Goal: Task Accomplishment & Management: Manage account settings

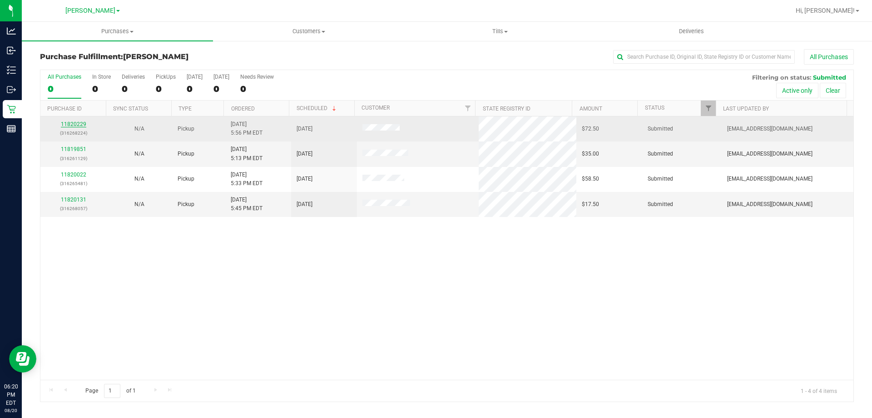
click at [74, 122] on link "11820229" at bounding box center [73, 124] width 25 height 6
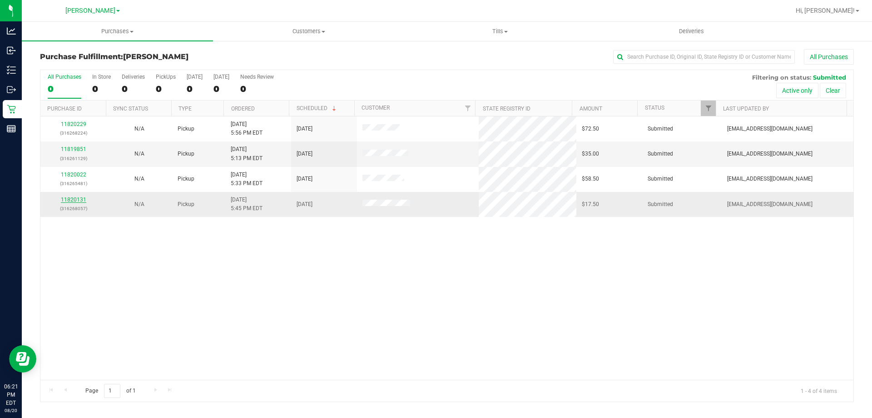
click at [81, 199] on link "11820131" at bounding box center [73, 199] width 25 height 6
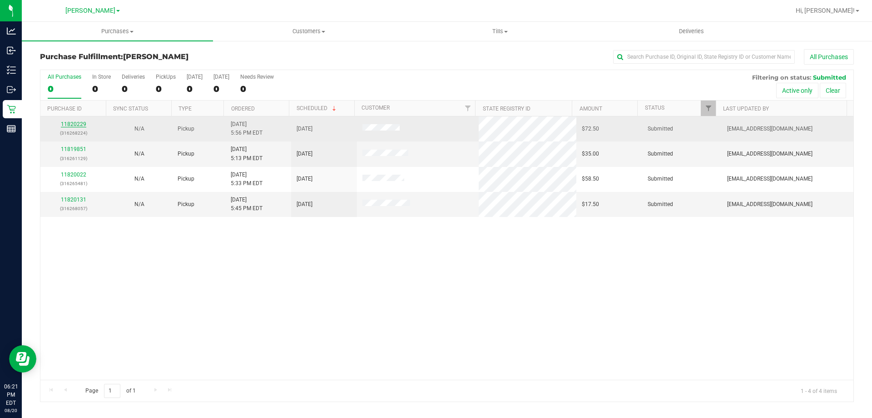
click at [72, 122] on link "11820229" at bounding box center [73, 124] width 25 height 6
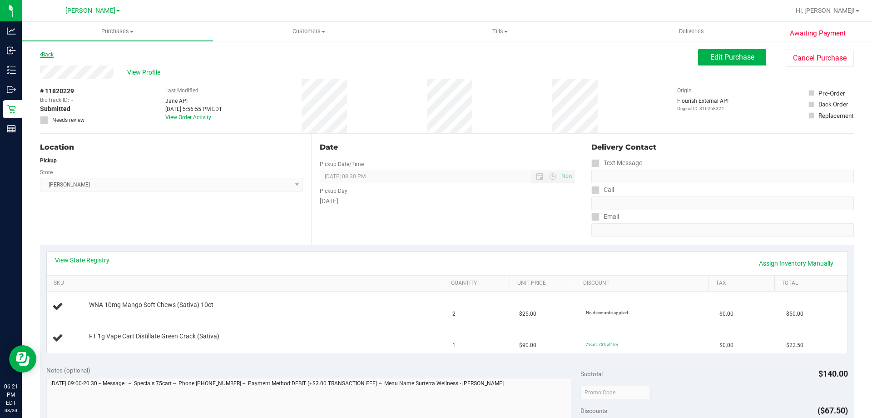
click at [51, 55] on link "Back" at bounding box center [47, 54] width 14 height 6
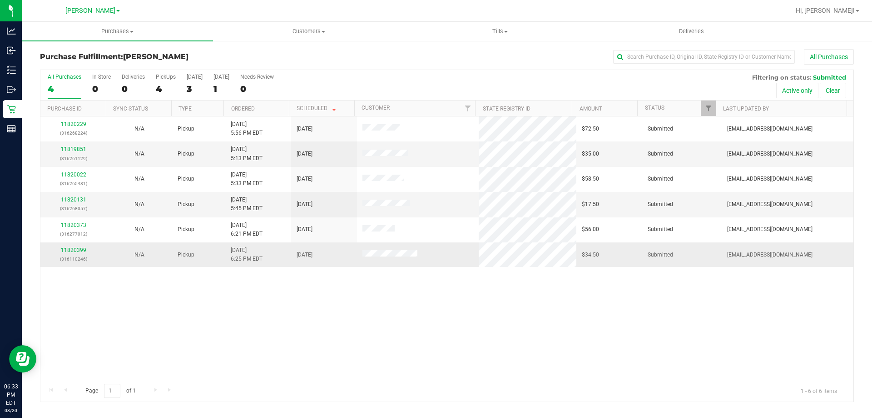
click at [577, 265] on td "$34.50" at bounding box center [610, 254] width 66 height 25
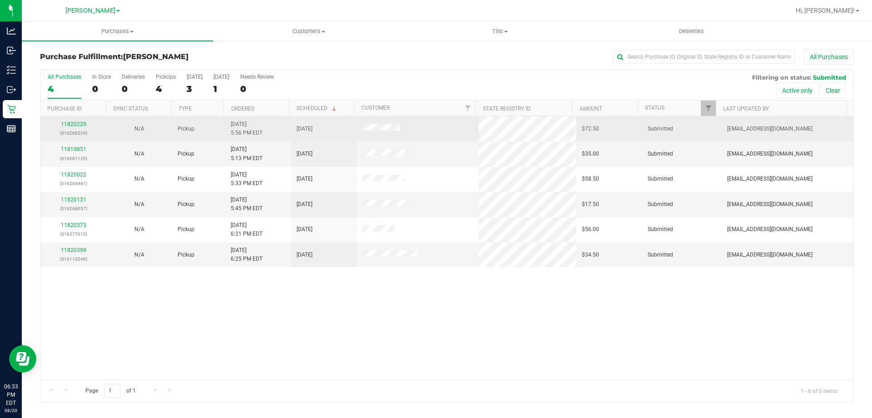
click at [467, 125] on td at bounding box center [418, 128] width 122 height 25
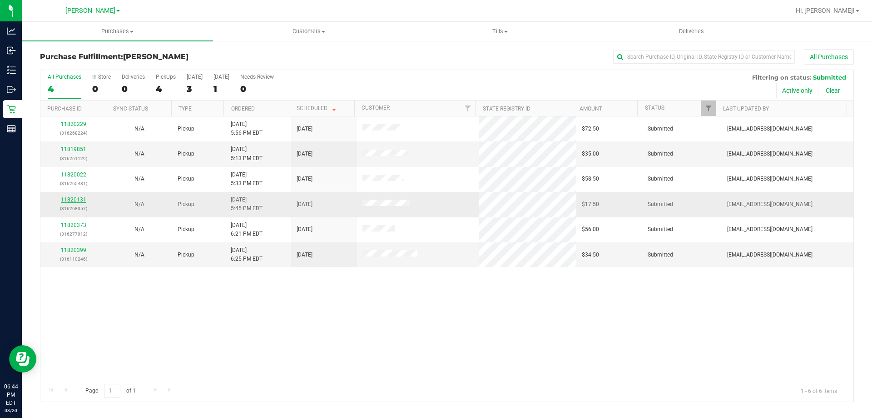
click at [68, 199] on link "11820131" at bounding box center [73, 199] width 25 height 6
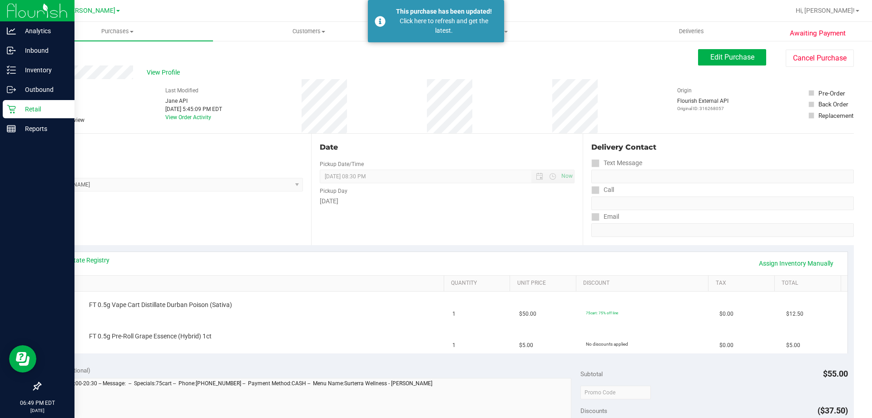
click at [26, 113] on p "Retail" at bounding box center [43, 109] width 55 height 11
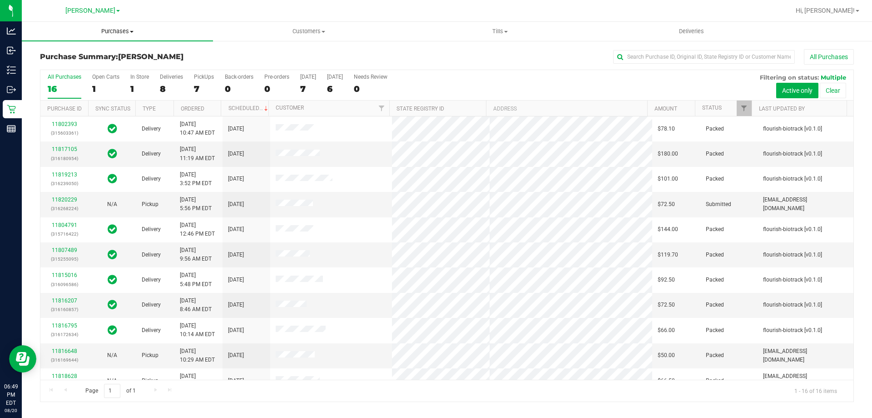
click at [112, 33] on span "Purchases" at bounding box center [117, 31] width 191 height 8
click at [40, 64] on span "Fulfillment" at bounding box center [50, 66] width 56 height 8
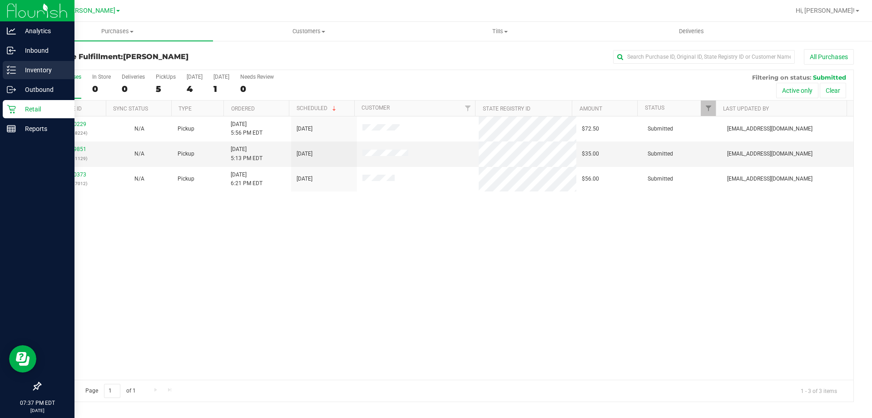
click at [26, 72] on p "Inventory" at bounding box center [43, 70] width 55 height 11
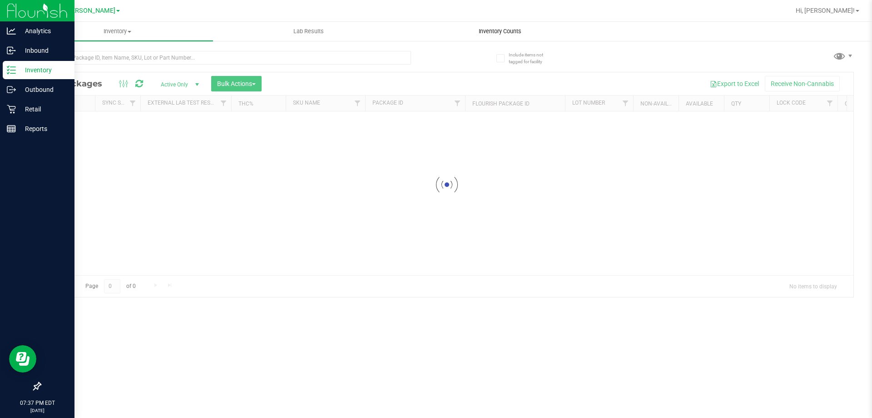
click at [513, 33] on span "Inventory Counts" at bounding box center [500, 31] width 67 height 8
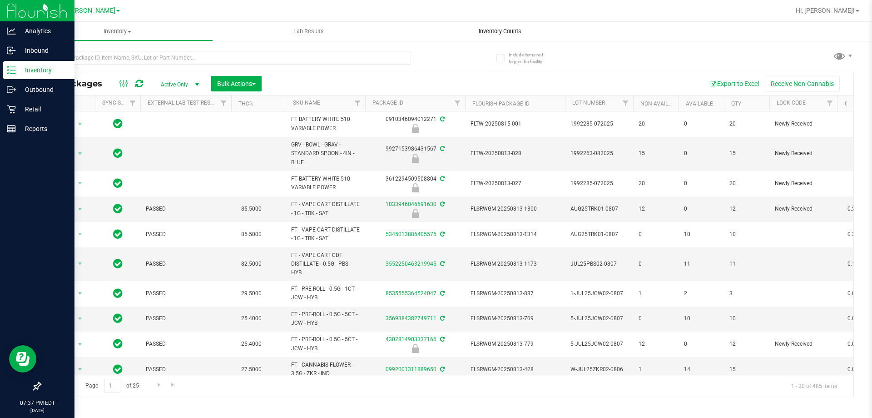
click at [523, 27] on span "Inventory Counts" at bounding box center [500, 31] width 67 height 8
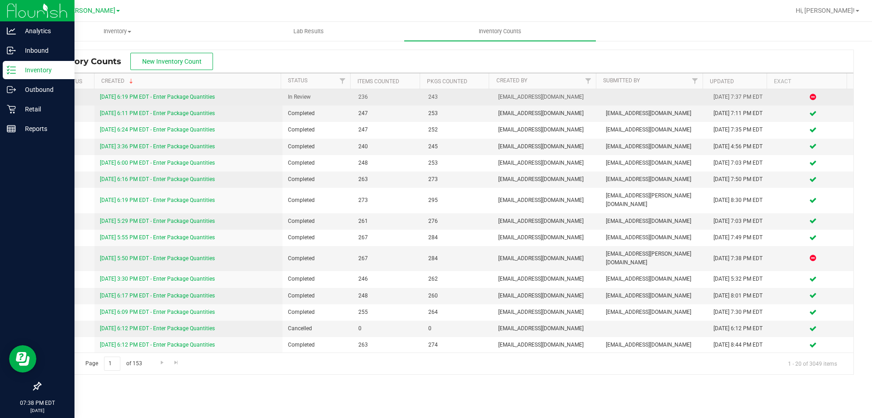
click at [173, 98] on link "[DATE] 6:19 PM EDT - Enter Package Quantities" at bounding box center [157, 97] width 115 height 6
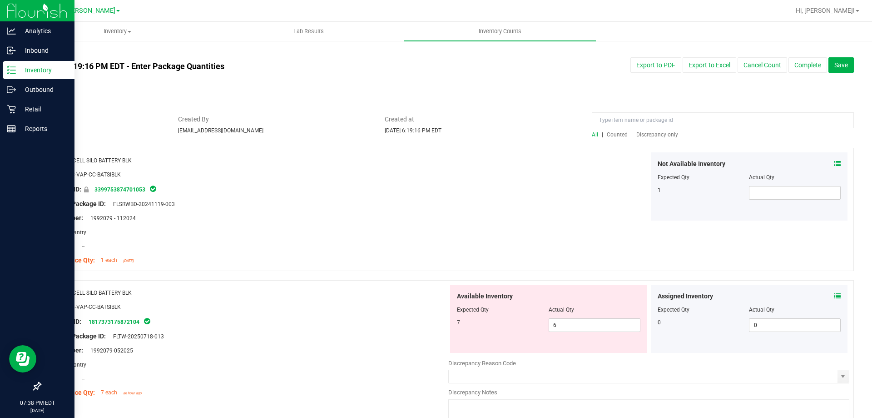
click at [666, 136] on span "Discrepancy only" at bounding box center [658, 134] width 42 height 6
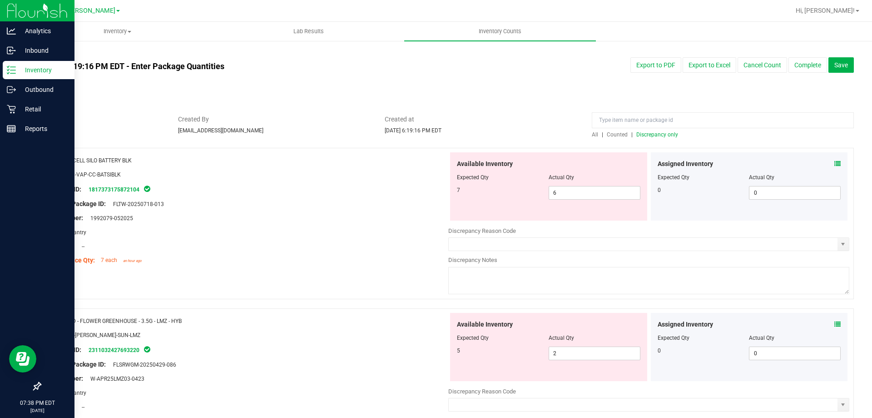
click at [835, 163] on icon at bounding box center [838, 163] width 6 height 6
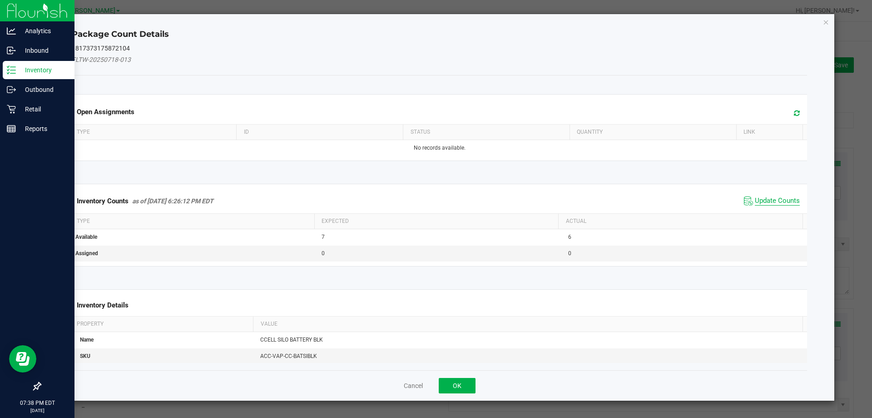
click at [755, 196] on span "Update Counts" at bounding box center [777, 200] width 45 height 9
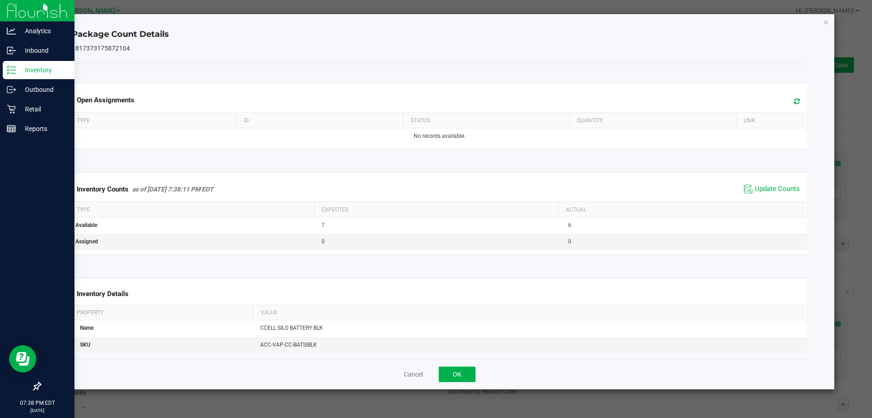
click at [756, 196] on div "Inventory Counts as of [DATE] 7:38:11 PM EDT Update Counts" at bounding box center [440, 189] width 740 height 25
click at [758, 185] on span "Update Counts" at bounding box center [777, 188] width 45 height 9
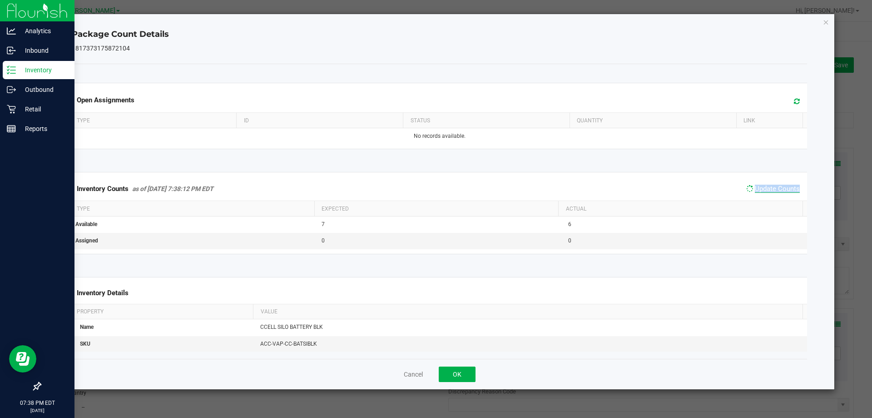
click at [758, 185] on span "Update Counts" at bounding box center [777, 188] width 45 height 8
click at [464, 378] on button "OK" at bounding box center [457, 373] width 37 height 15
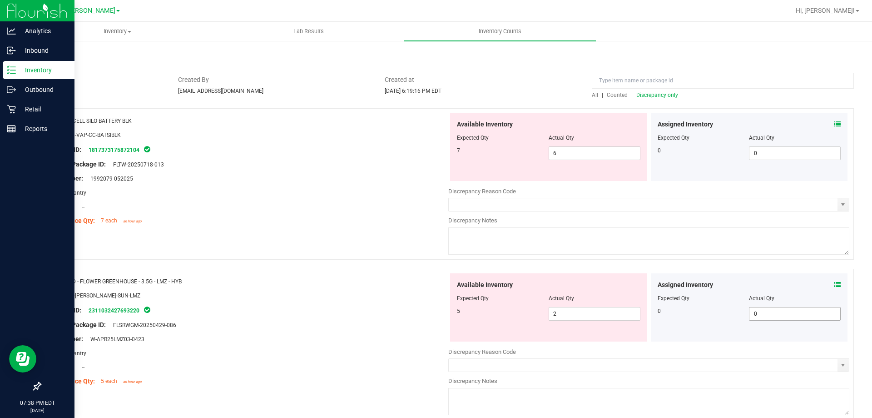
scroll to position [136, 0]
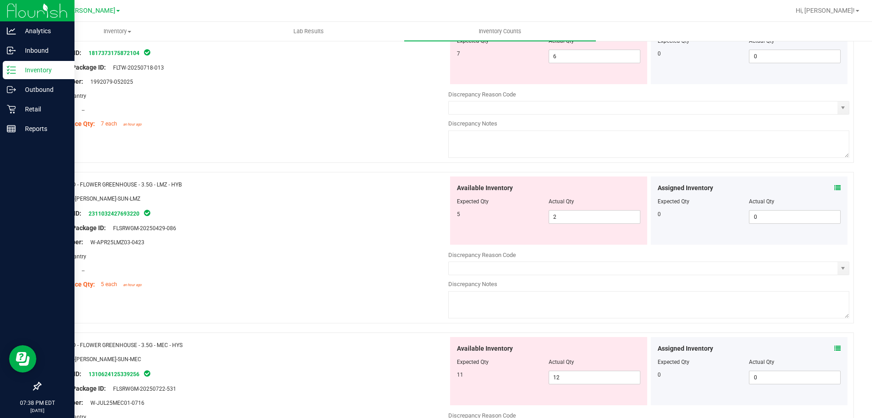
click at [835, 189] on icon at bounding box center [838, 187] width 6 height 6
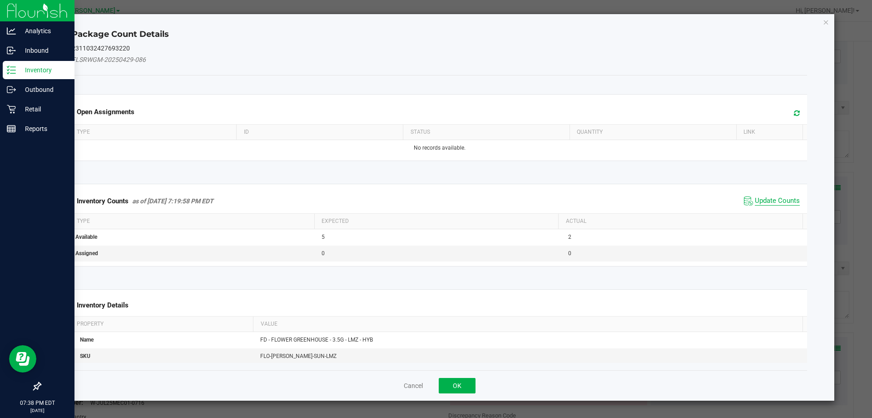
click at [769, 200] on span "Update Counts" at bounding box center [777, 200] width 45 height 9
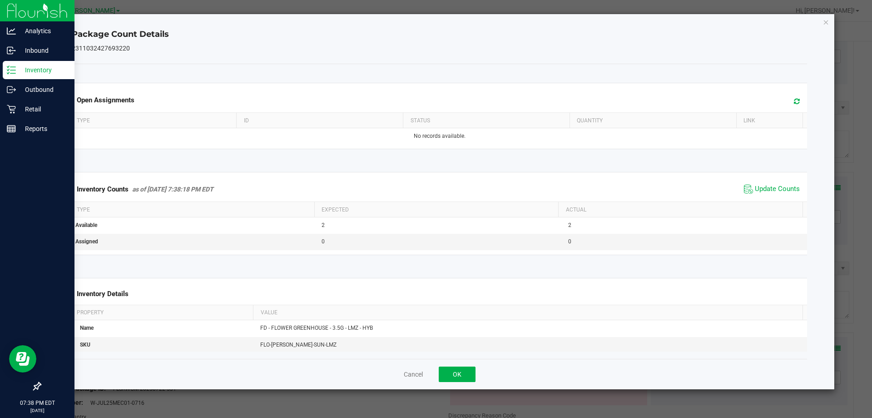
click at [768, 199] on div "Inventory Counts as of [DATE] 7:38:18 PM EDT Update Counts" at bounding box center [440, 189] width 740 height 25
click at [459, 376] on button "OK" at bounding box center [457, 373] width 37 height 15
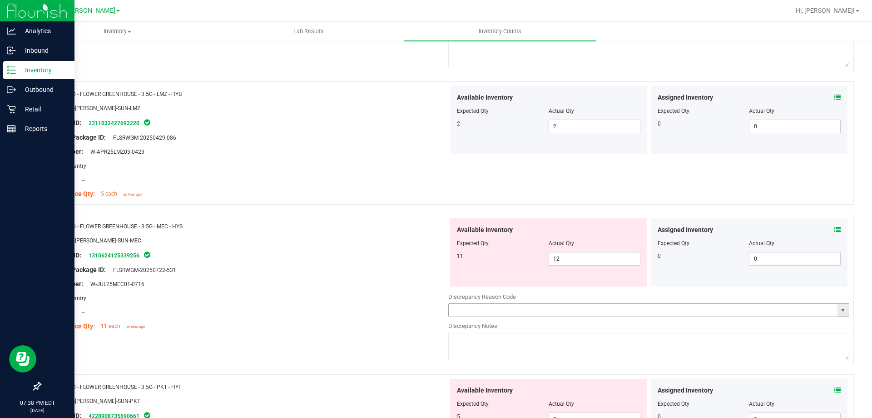
scroll to position [227, 0]
click at [835, 229] on icon at bounding box center [838, 229] width 6 height 6
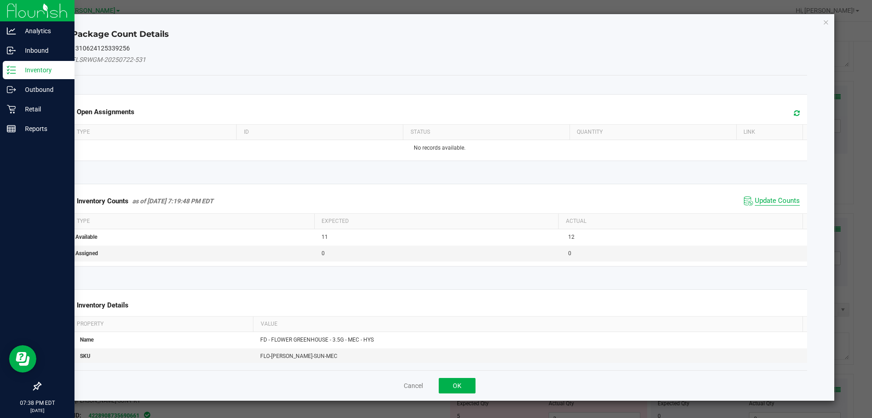
click at [783, 203] on span "Update Counts" at bounding box center [777, 200] width 45 height 9
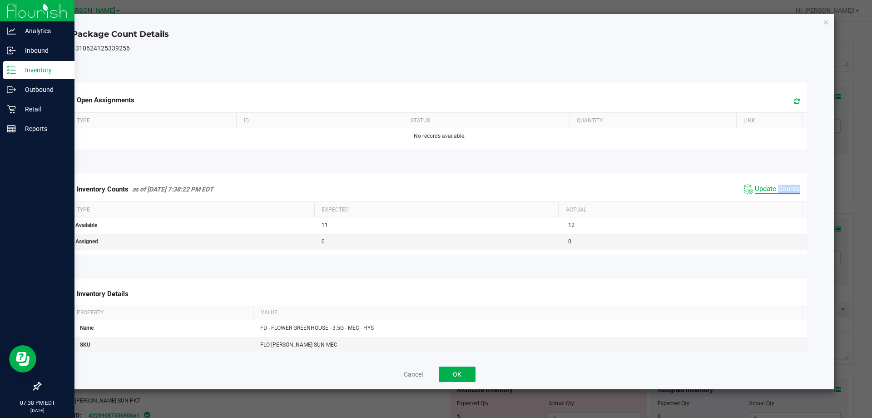
click at [783, 203] on kendo-grid "Inventory Counts as of [DATE] 7:38:22 PM EDT Update Counts Type Expected Actual…" at bounding box center [440, 213] width 750 height 83
click at [783, 203] on th "Actual" at bounding box center [680, 209] width 244 height 15
click at [452, 376] on button "OK" at bounding box center [457, 373] width 37 height 15
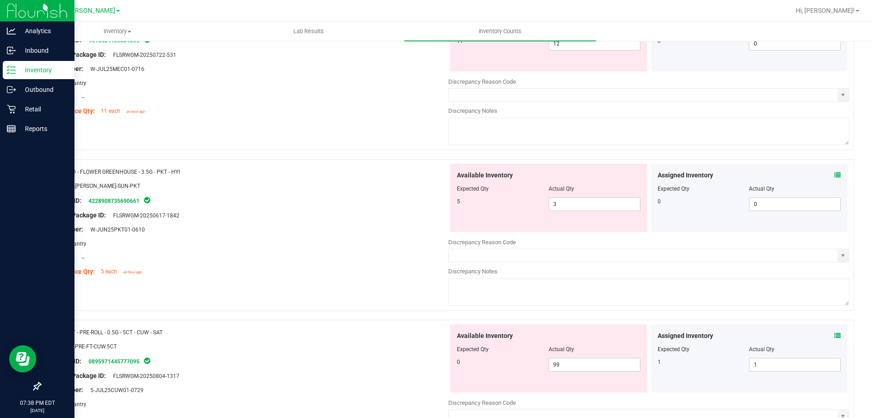
scroll to position [452, 0]
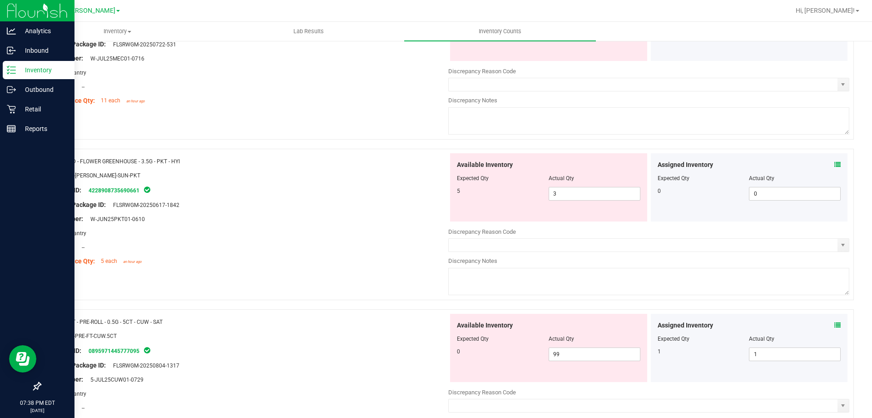
click at [835, 162] on icon at bounding box center [838, 164] width 6 height 6
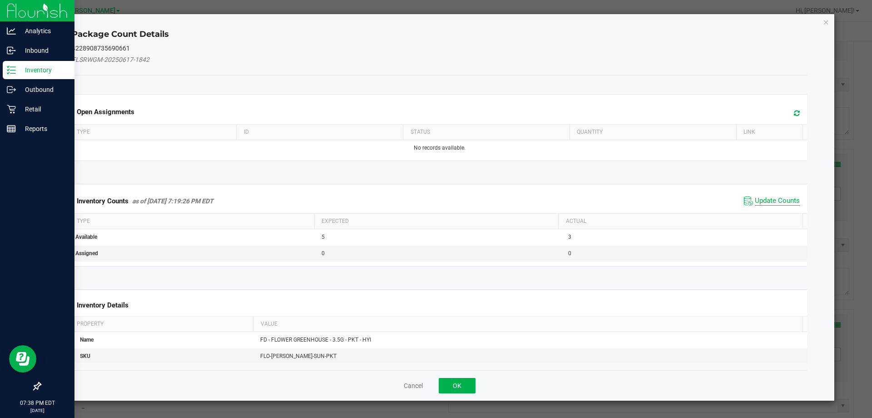
click at [771, 196] on span "Update Counts" at bounding box center [777, 200] width 45 height 9
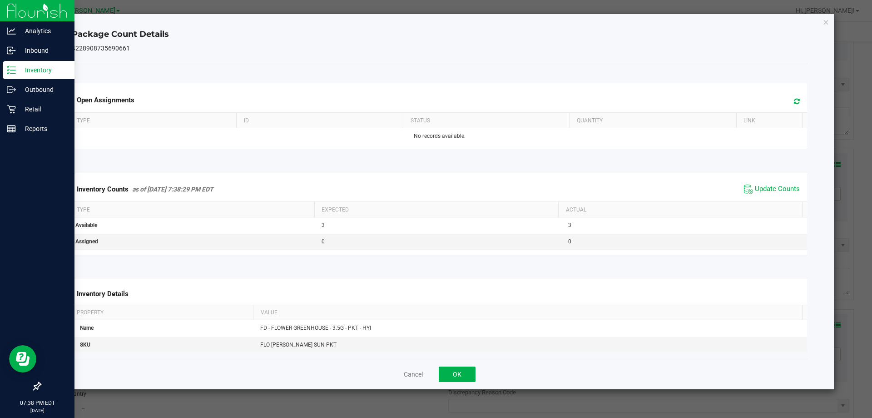
click at [771, 181] on div "Inventory Counts as of [DATE] 7:38:29 PM EDT Update Counts" at bounding box center [440, 189] width 740 height 25
click at [769, 189] on span "Update Counts" at bounding box center [777, 188] width 45 height 9
click at [458, 379] on button "OK" at bounding box center [457, 373] width 37 height 15
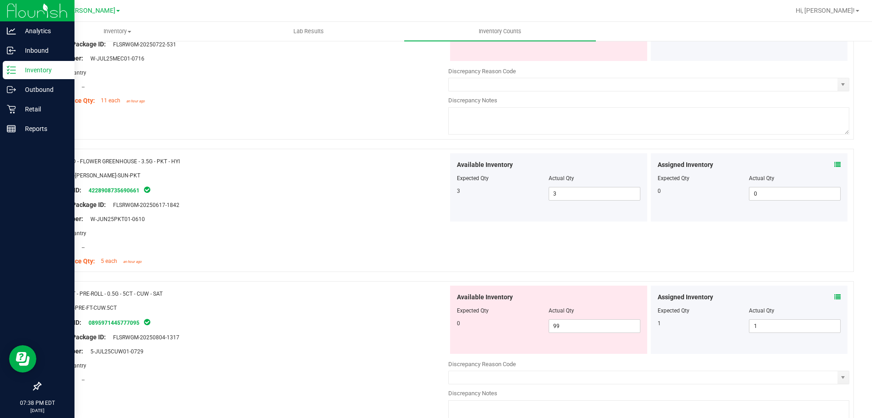
click at [835, 299] on icon at bounding box center [838, 297] width 6 height 6
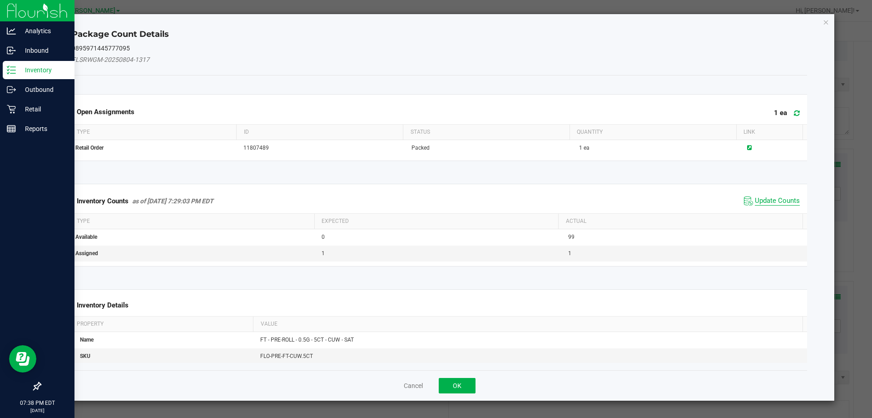
click at [790, 203] on span "Update Counts" at bounding box center [777, 200] width 45 height 9
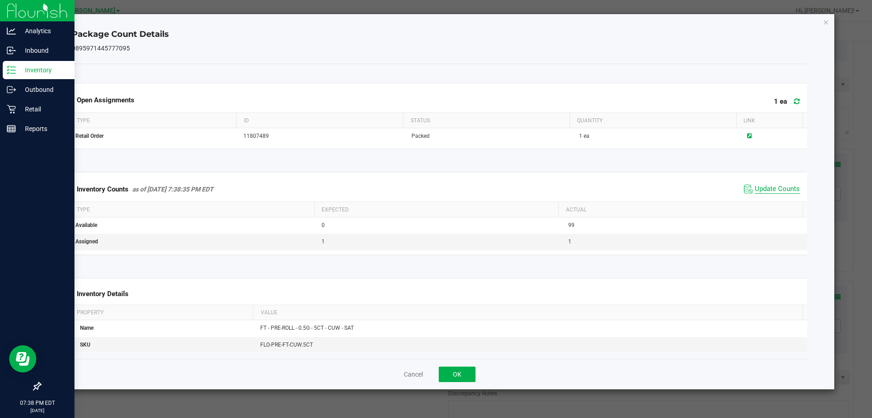
click at [782, 192] on span "Update Counts" at bounding box center [777, 188] width 45 height 9
click at [782, 192] on span "Update Counts" at bounding box center [777, 188] width 45 height 8
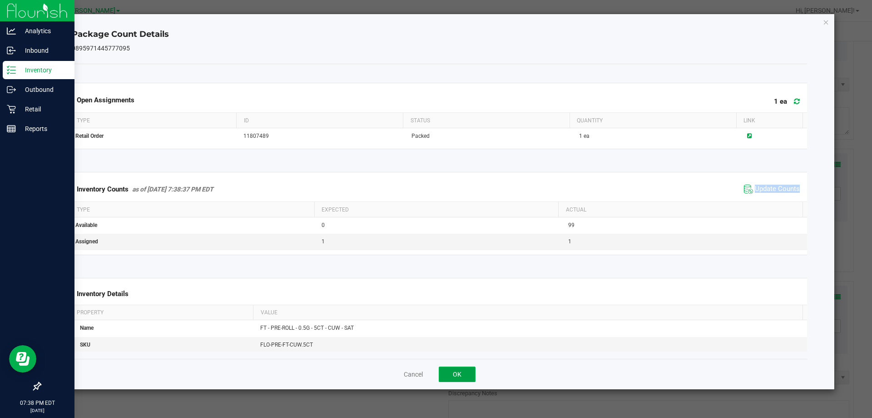
click at [461, 370] on button "OK" at bounding box center [457, 373] width 37 height 15
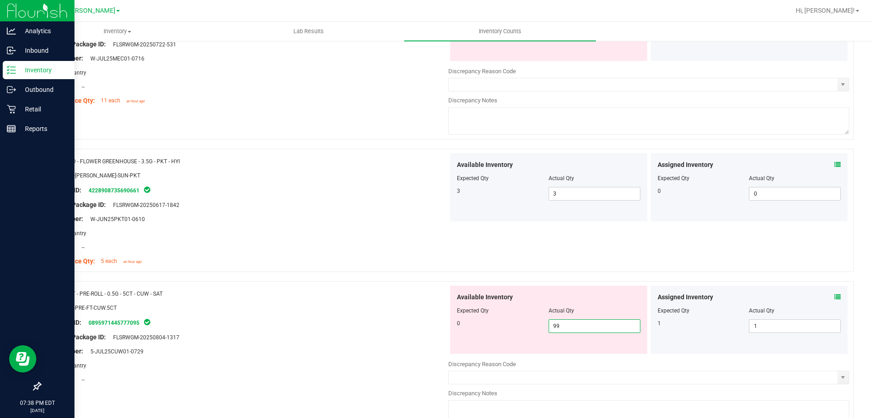
drag, startPoint x: 576, startPoint y: 329, endPoint x: 213, endPoint y: 373, distance: 365.7
click at [254, 356] on div "Name: FT - PRE-ROLL - 0.5G - 5CT - CUW - SAT SKU: FLO-PRE-FT-CUW.5CT Package ID…" at bounding box center [447, 356] width 814 height 151
type input "0"
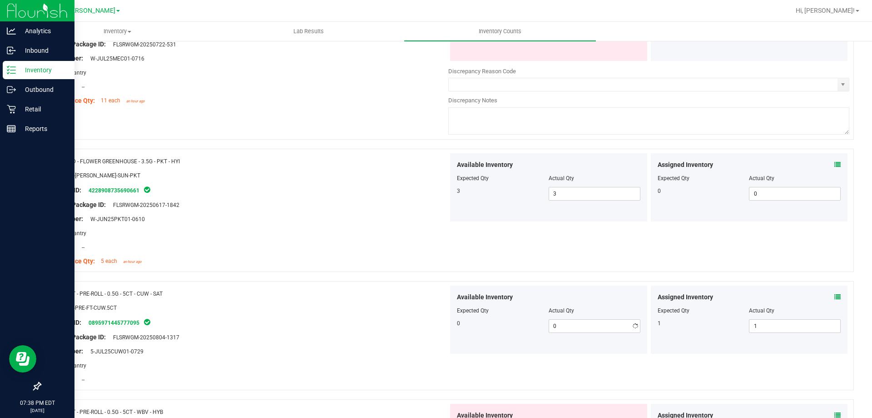
click at [213, 373] on div at bounding box center [247, 372] width 401 height 5
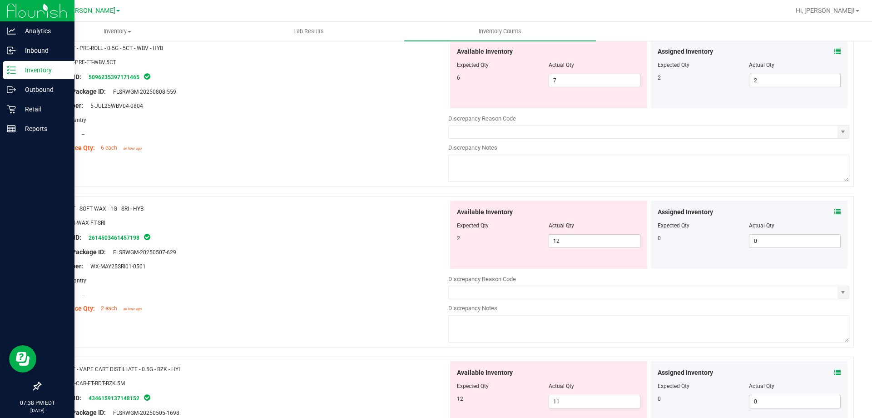
scroll to position [725, 0]
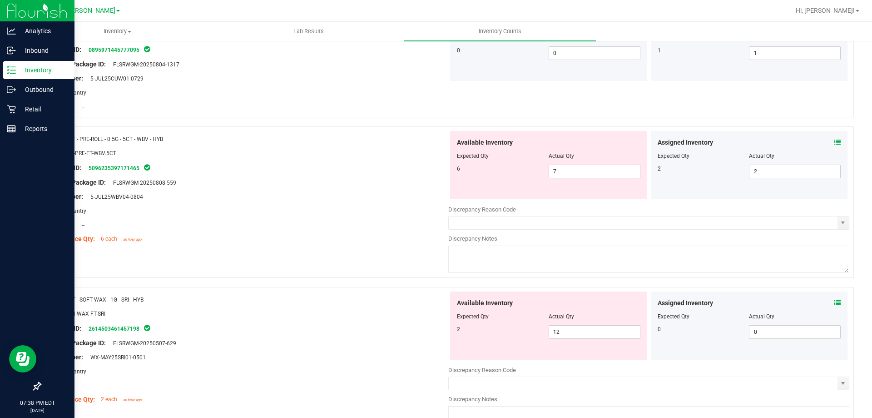
click at [835, 138] on span at bounding box center [838, 143] width 6 height 10
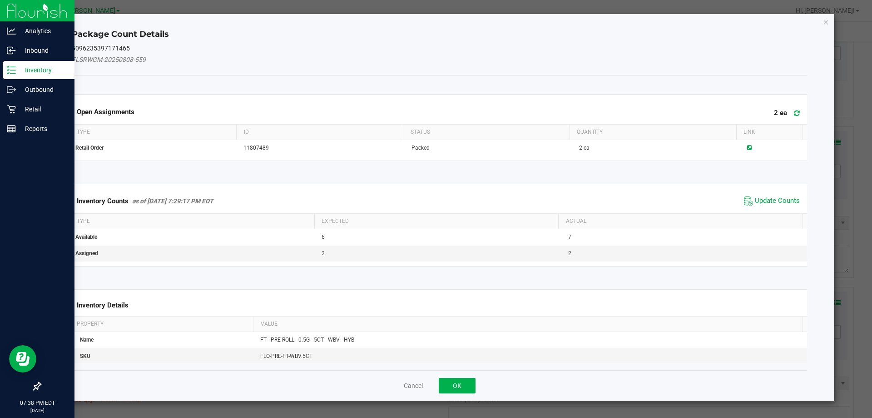
click at [770, 208] on div "Inventory Counts as of [DATE] 7:29:17 PM EDT Update Counts" at bounding box center [440, 201] width 740 height 25
click at [776, 199] on span "Update Counts" at bounding box center [777, 200] width 45 height 9
click at [776, 199] on div "Inventory Counts as of [DATE] 7:29:17 PM EDT Update Counts" at bounding box center [440, 201] width 740 height 24
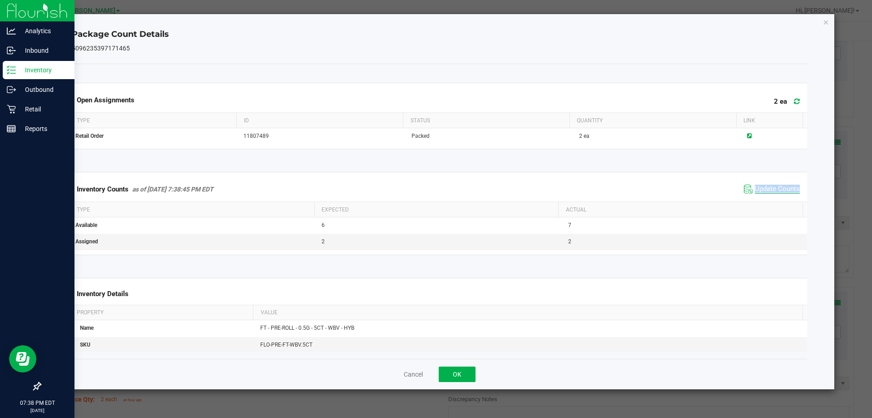
click at [776, 199] on div "Inventory Counts as of [DATE] 7:38:45 PM EDT Update Counts" at bounding box center [440, 189] width 740 height 25
click at [783, 187] on span "Update Counts" at bounding box center [777, 188] width 45 height 9
click at [783, 187] on span "Update Counts" at bounding box center [777, 188] width 45 height 8
click at [453, 376] on button "OK" at bounding box center [457, 373] width 37 height 15
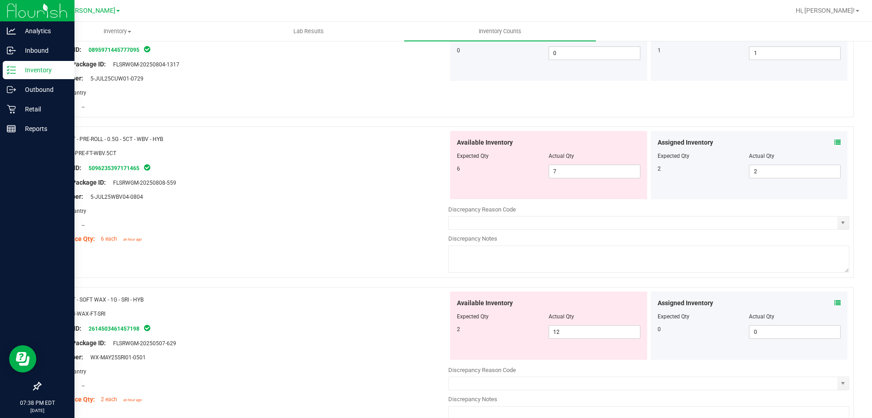
click at [835, 301] on div "Assigned Inventory Expected Qty Actual Qty 0 0 0" at bounding box center [749, 325] width 197 height 68
click at [835, 301] on icon at bounding box center [838, 302] width 6 height 6
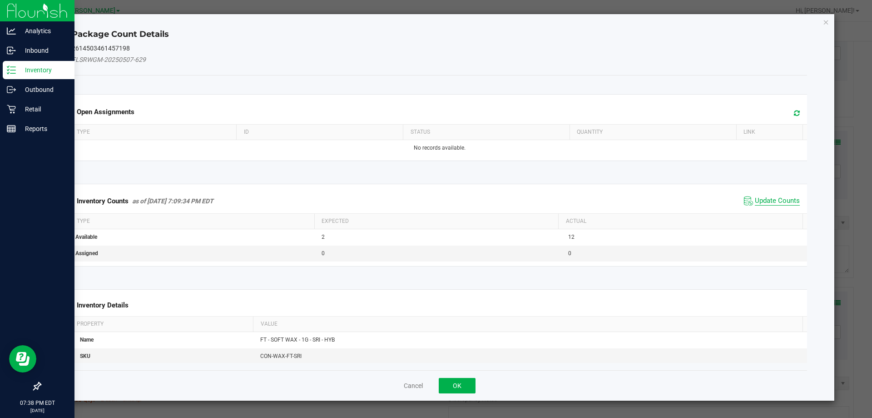
click at [763, 197] on span "Update Counts" at bounding box center [777, 200] width 45 height 9
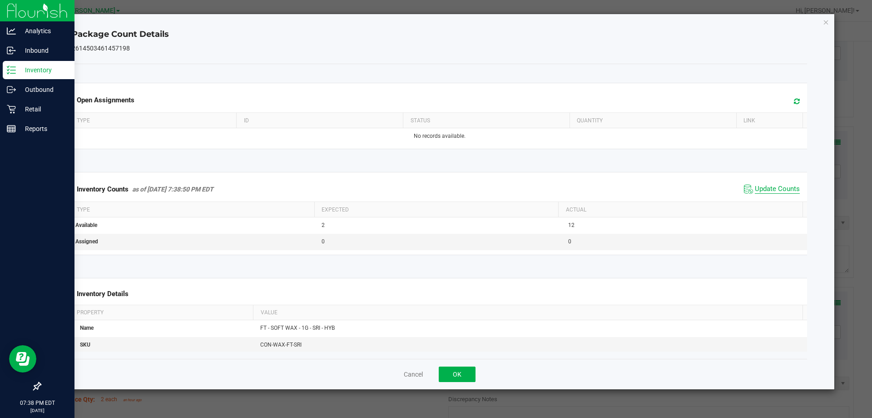
click at [763, 191] on span "Update Counts" at bounding box center [777, 188] width 45 height 9
click at [459, 367] on button "OK" at bounding box center [457, 373] width 37 height 15
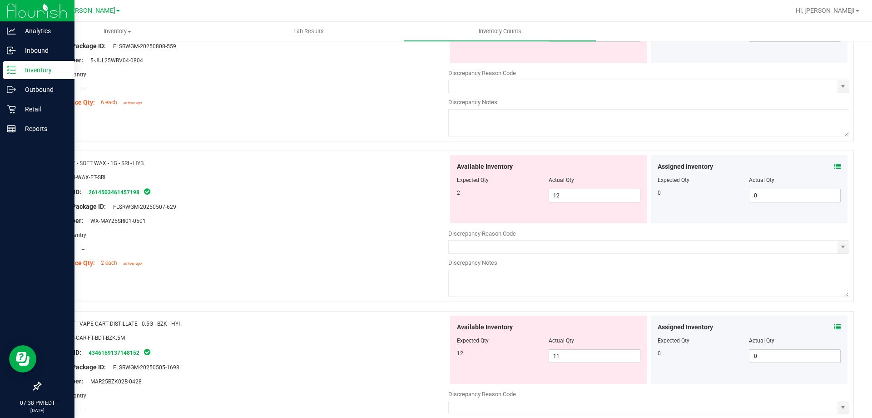
scroll to position [907, 0]
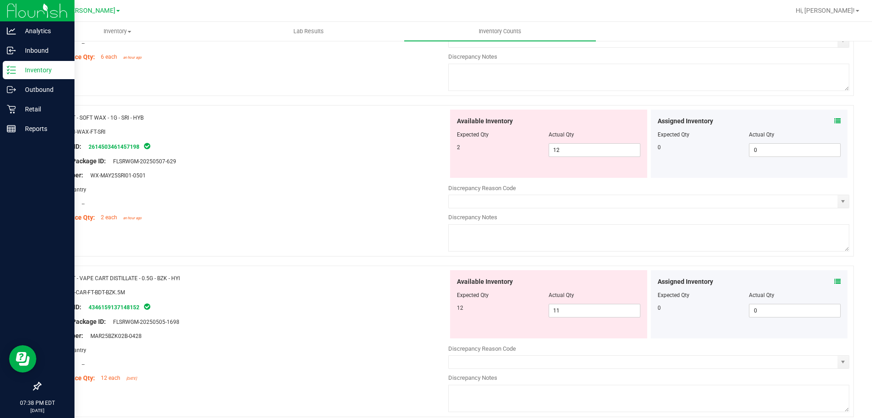
click at [835, 281] on icon at bounding box center [838, 281] width 6 height 6
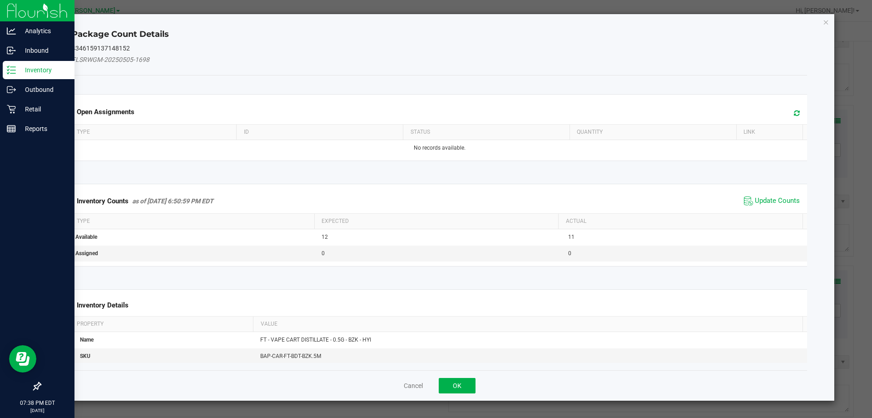
drag, startPoint x: 727, startPoint y: 202, endPoint x: 732, endPoint y: 201, distance: 5.1
click at [730, 201] on div "Inventory Counts as of [DATE] 6:50:59 PM EDT Update Counts" at bounding box center [440, 201] width 740 height 25
click at [755, 201] on span "Update Counts" at bounding box center [777, 200] width 45 height 9
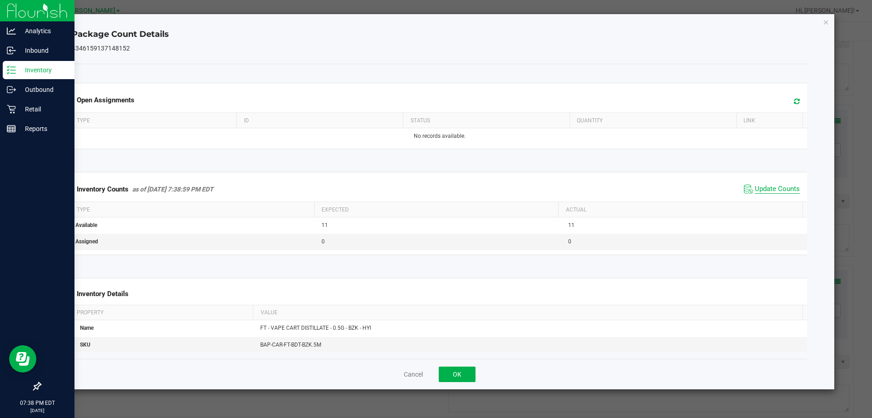
click at [763, 189] on span "Update Counts" at bounding box center [777, 188] width 45 height 9
click at [763, 189] on span "Update Counts" at bounding box center [777, 188] width 45 height 8
click at [463, 374] on button "OK" at bounding box center [457, 373] width 37 height 15
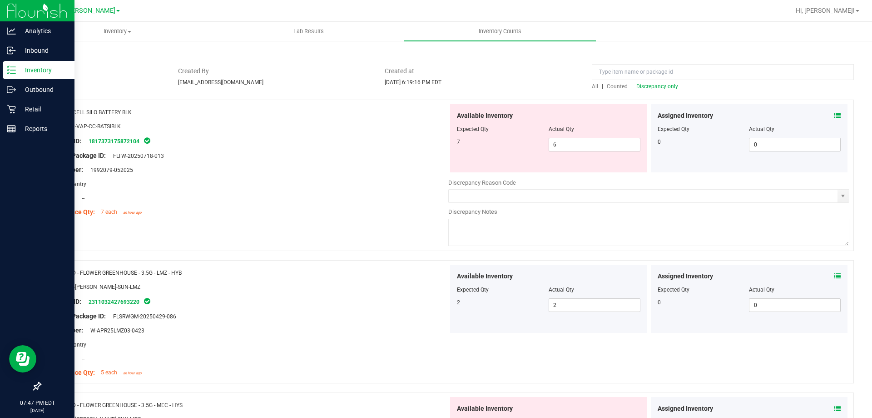
scroll to position [0, 0]
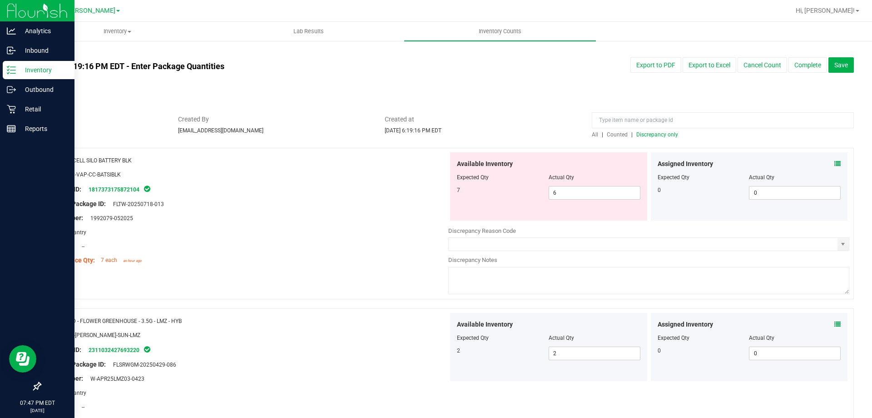
click at [611, 134] on span "Counted" at bounding box center [617, 134] width 21 height 6
click at [648, 137] on span "Discrepancy only" at bounding box center [658, 134] width 42 height 6
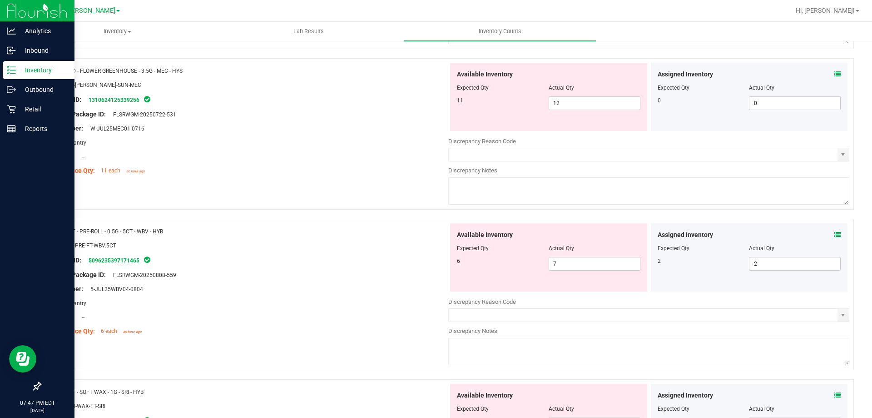
scroll to position [251, 0]
click at [835, 234] on icon at bounding box center [838, 233] width 6 height 6
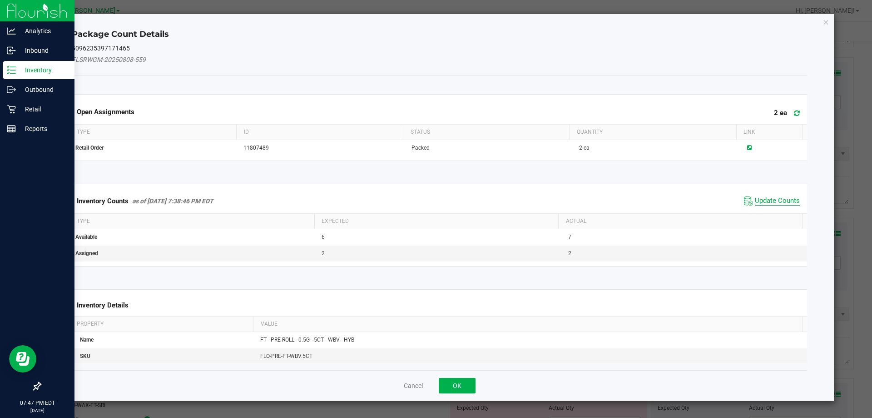
click at [759, 198] on span "Update Counts" at bounding box center [777, 200] width 45 height 9
click at [759, 198] on span "Update Counts" at bounding box center [777, 200] width 45 height 8
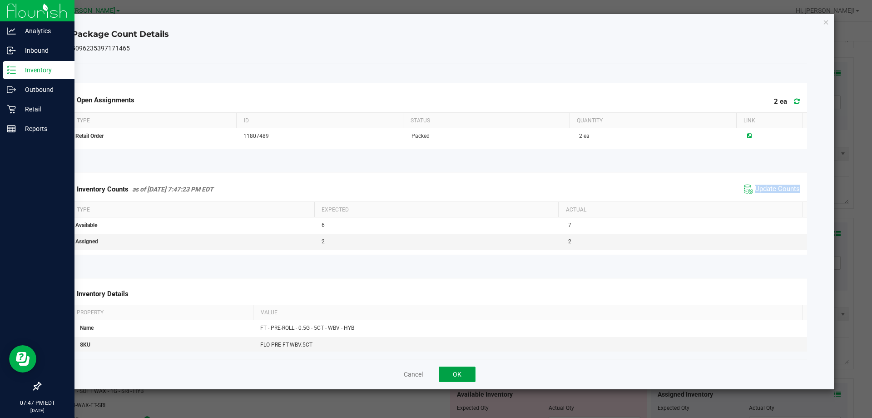
click at [465, 379] on button "OK" at bounding box center [457, 373] width 37 height 15
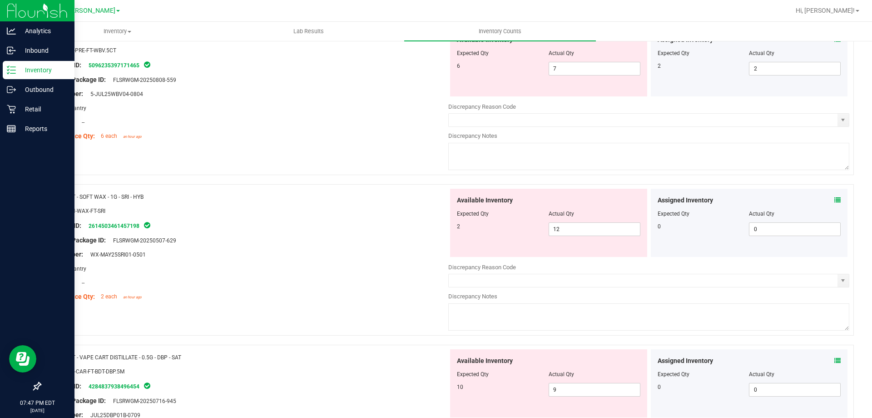
scroll to position [443, 0]
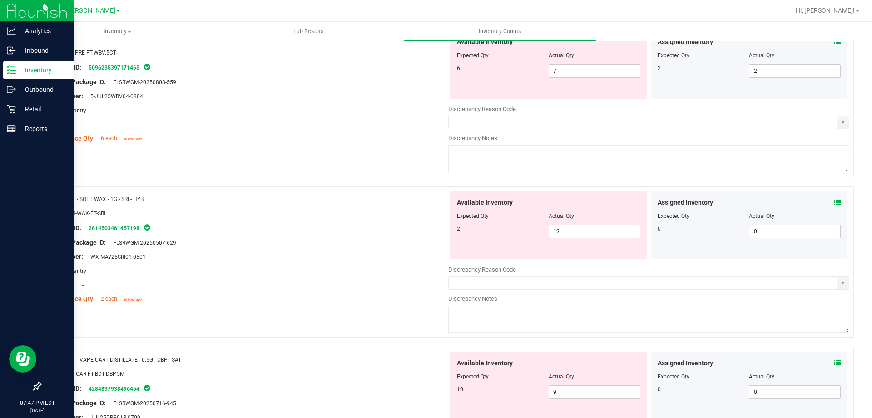
click at [835, 200] on icon at bounding box center [838, 202] width 6 height 6
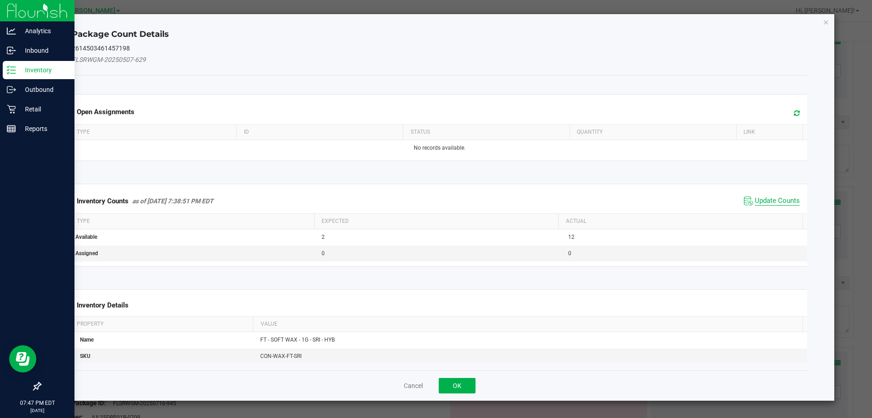
click at [764, 198] on span "Update Counts" at bounding box center [777, 200] width 45 height 9
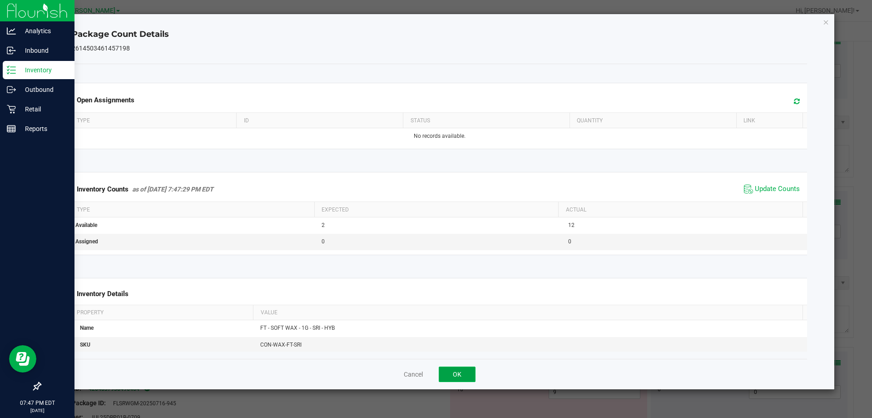
click at [459, 377] on button "OK" at bounding box center [457, 373] width 37 height 15
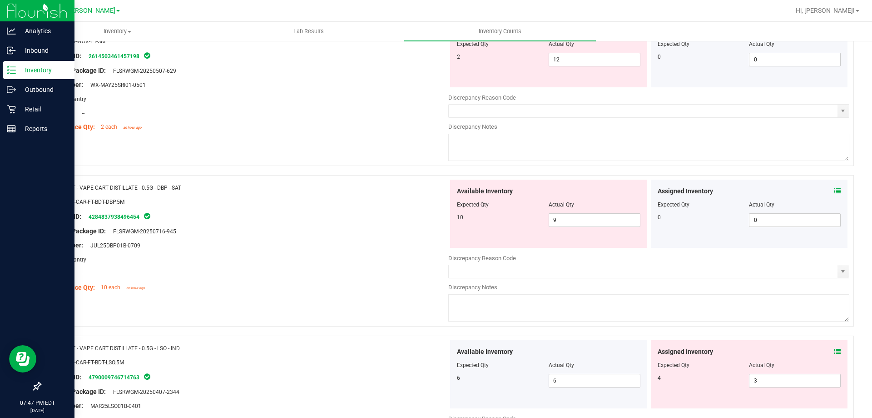
scroll to position [624, 0]
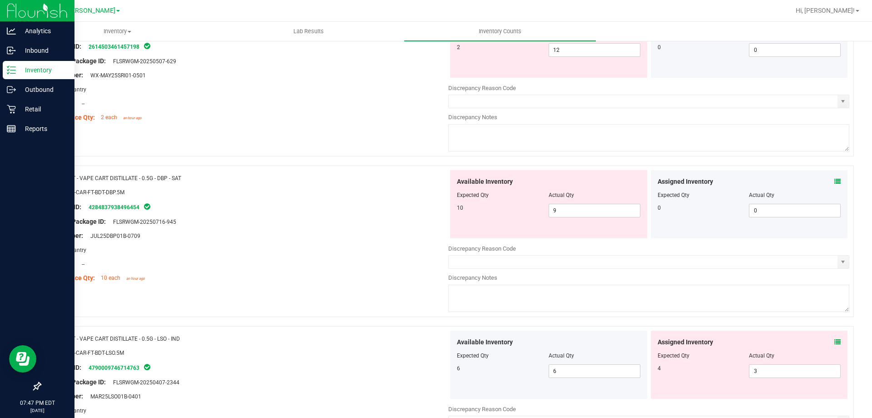
click at [835, 182] on icon at bounding box center [838, 181] width 6 height 6
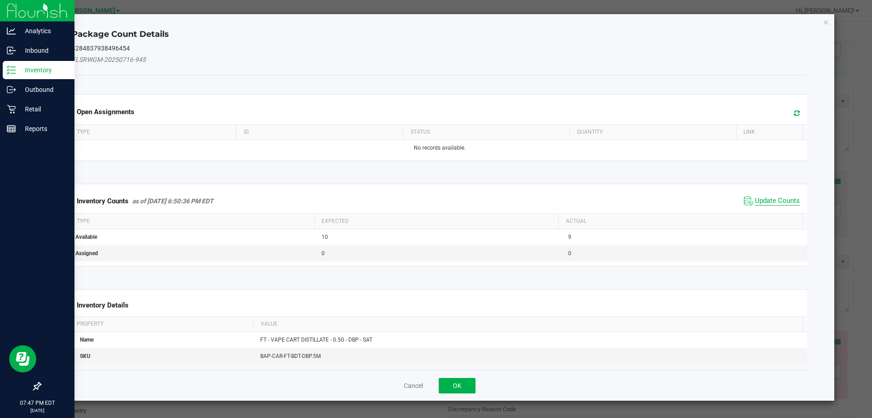
click at [772, 196] on span "Update Counts" at bounding box center [777, 200] width 45 height 9
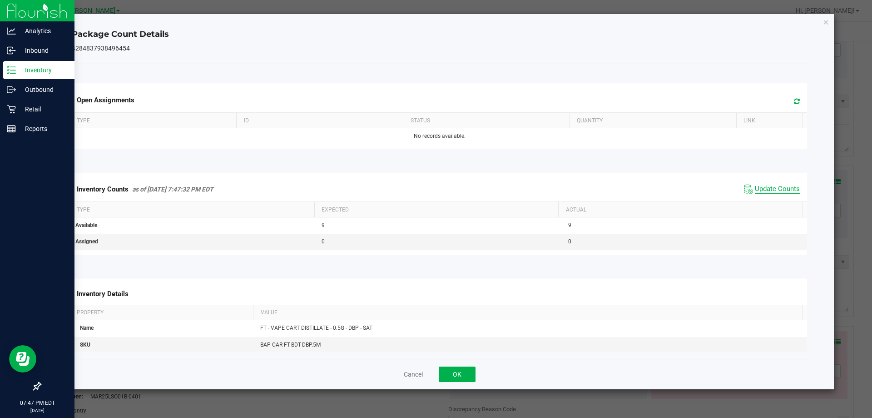
click at [767, 185] on span "Update Counts" at bounding box center [777, 188] width 45 height 9
click at [472, 375] on button "OK" at bounding box center [457, 373] width 37 height 15
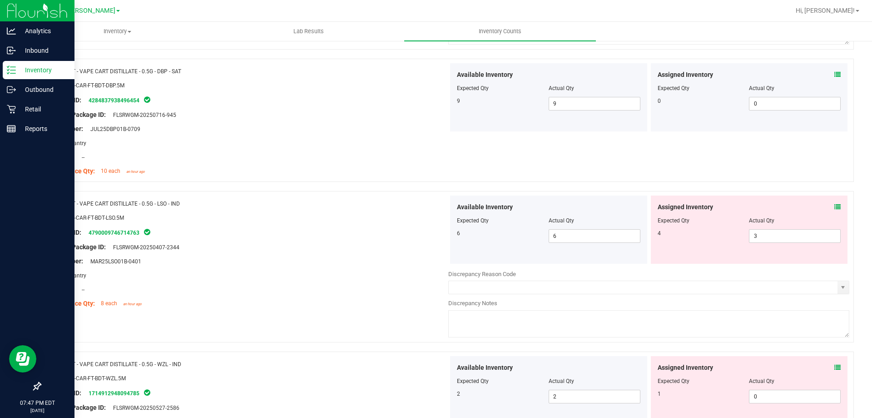
scroll to position [733, 0]
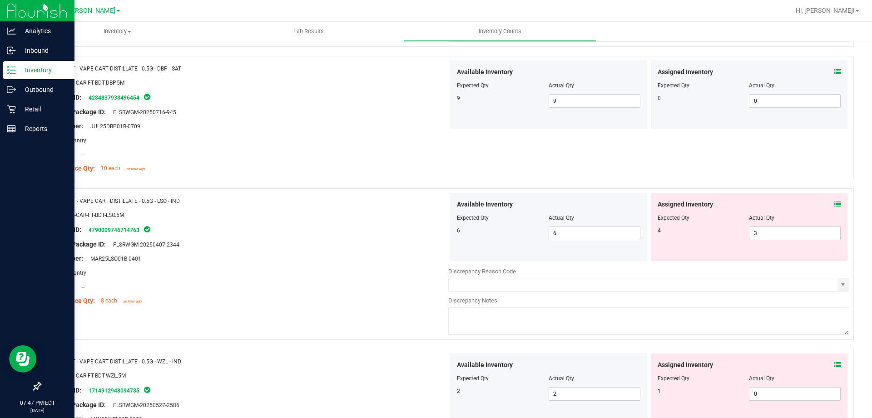
click at [835, 203] on icon at bounding box center [838, 204] width 6 height 6
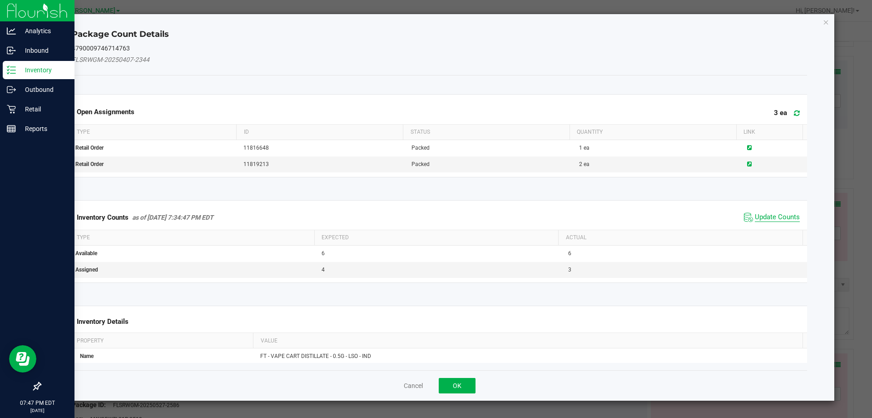
click at [763, 214] on span "Update Counts" at bounding box center [777, 217] width 45 height 9
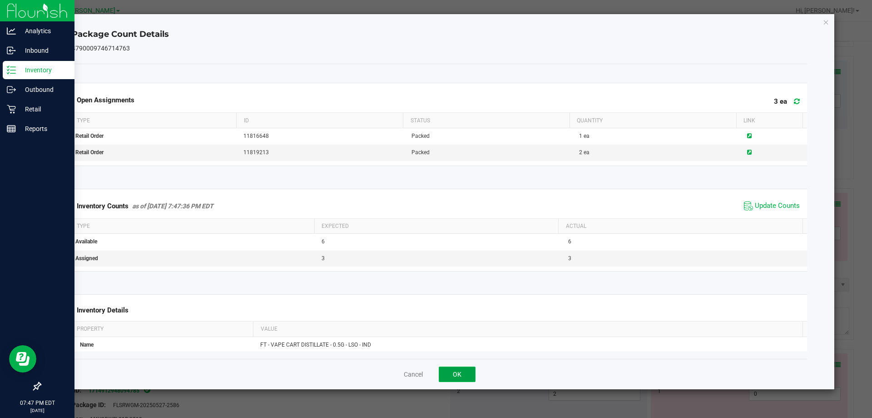
click at [459, 377] on button "OK" at bounding box center [457, 373] width 37 height 15
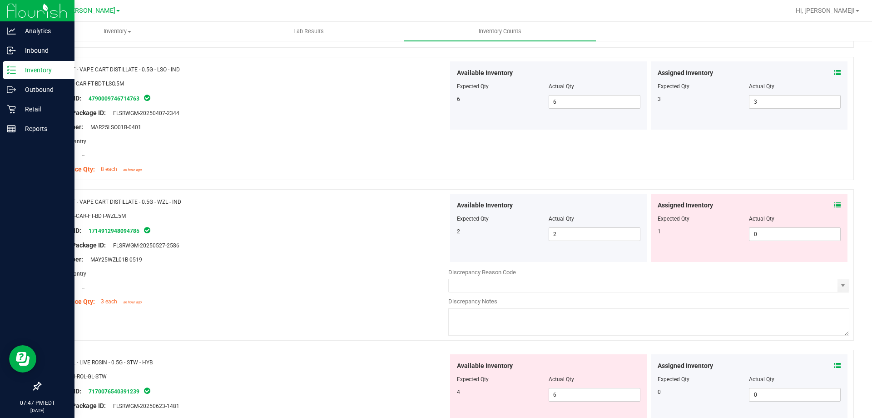
scroll to position [866, 0]
click at [835, 205] on icon at bounding box center [838, 204] width 6 height 6
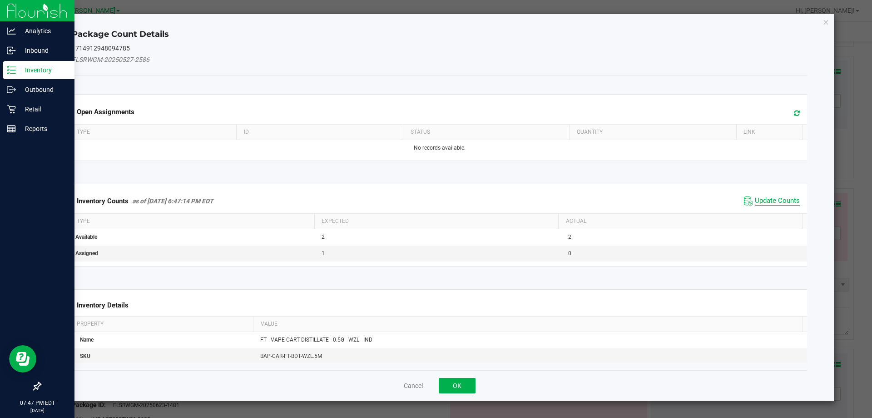
click at [762, 196] on span "Update Counts" at bounding box center [777, 200] width 45 height 9
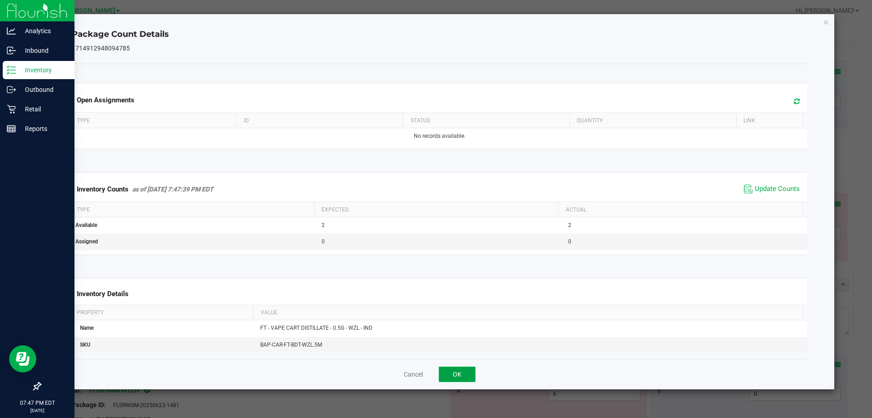
click at [457, 376] on button "OK" at bounding box center [457, 373] width 37 height 15
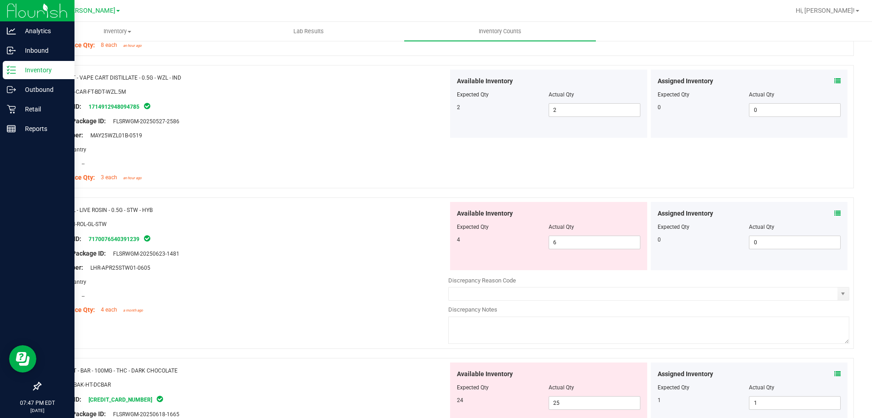
scroll to position [1003, 0]
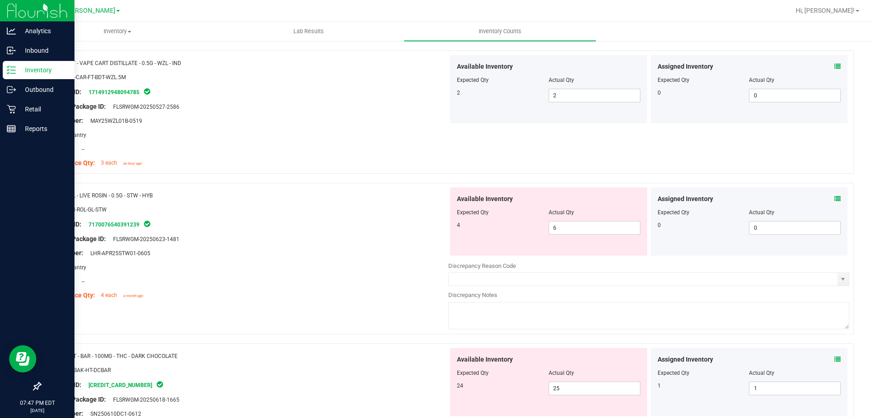
click at [835, 198] on icon at bounding box center [838, 198] width 6 height 6
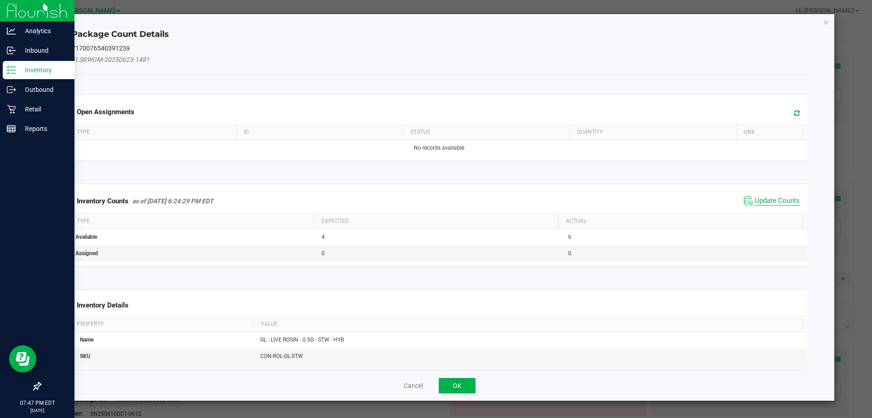
click at [765, 199] on span "Update Counts" at bounding box center [777, 200] width 45 height 9
click at [758, 204] on span "Update Counts" at bounding box center [777, 200] width 45 height 8
click at [761, 213] on th "Actual" at bounding box center [680, 220] width 244 height 15
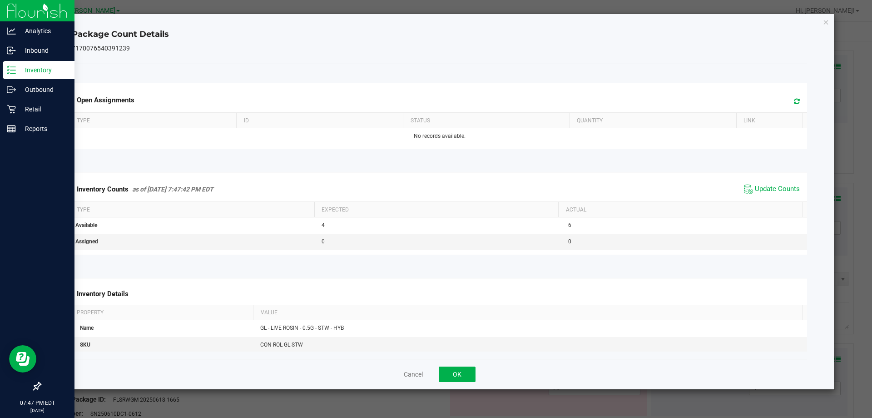
scroll to position [0, 7]
click at [457, 380] on button "OK" at bounding box center [457, 373] width 37 height 15
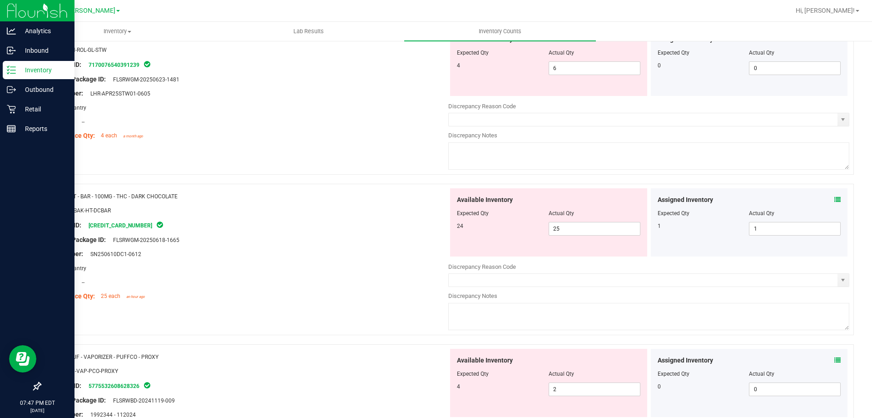
scroll to position [1175, 0]
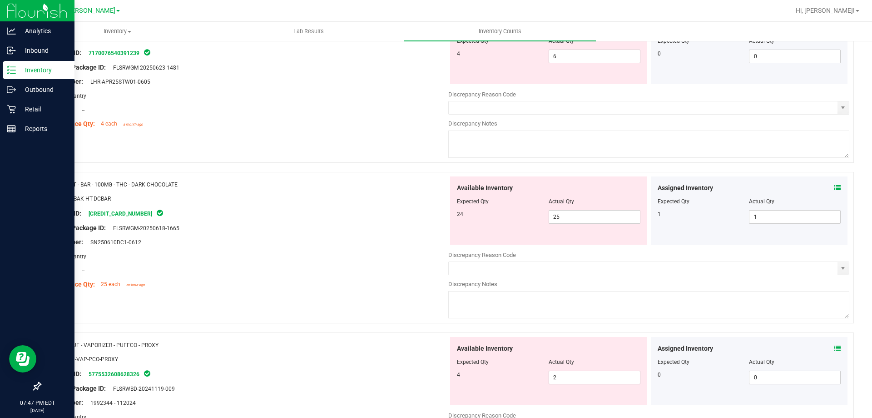
click at [835, 187] on icon at bounding box center [838, 187] width 6 height 6
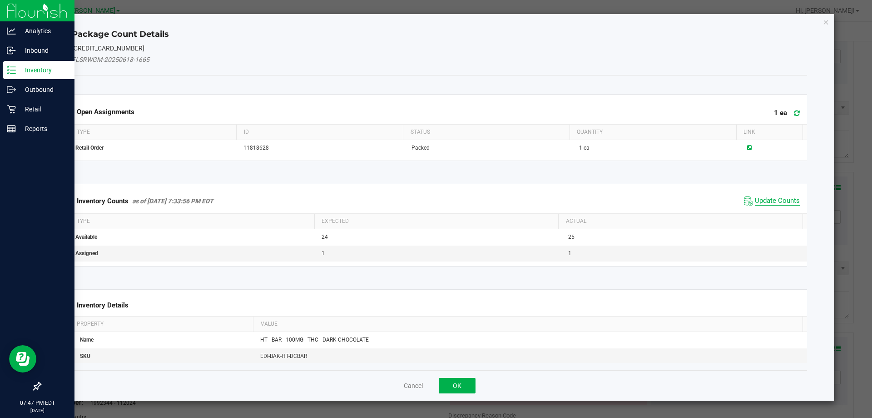
click at [755, 199] on span "Update Counts" at bounding box center [777, 200] width 45 height 9
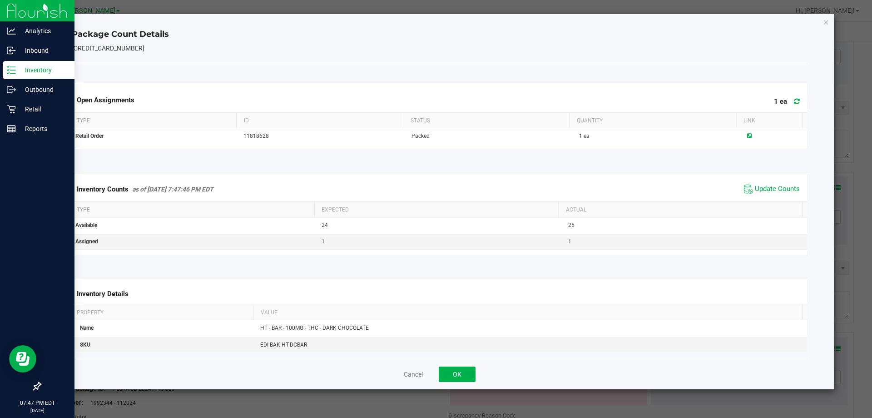
click at [763, 205] on th "Actual" at bounding box center [680, 209] width 244 height 15
click at [457, 374] on button "OK" at bounding box center [457, 373] width 37 height 15
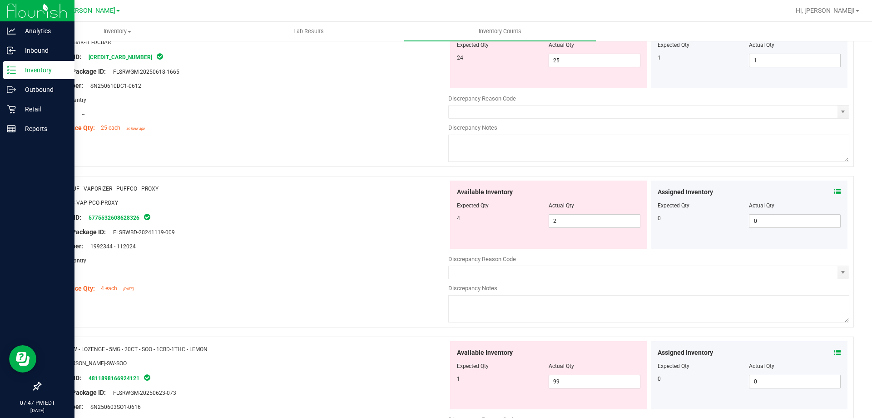
scroll to position [1339, 0]
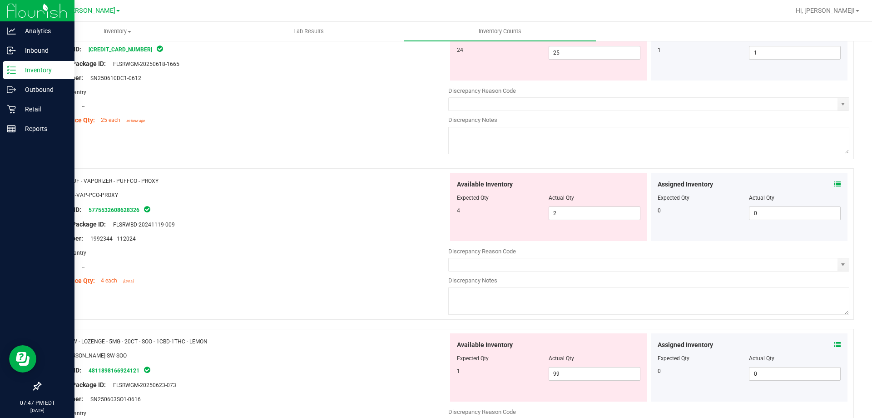
click at [835, 183] on icon at bounding box center [838, 184] width 6 height 6
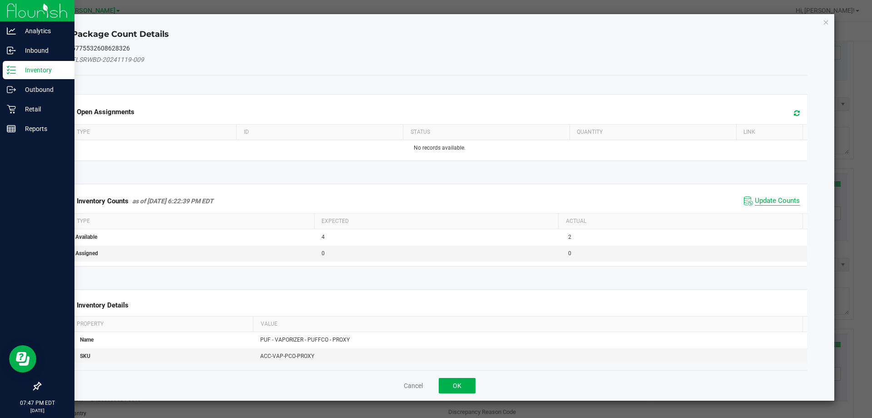
click at [767, 197] on span "Update Counts" at bounding box center [777, 200] width 45 height 9
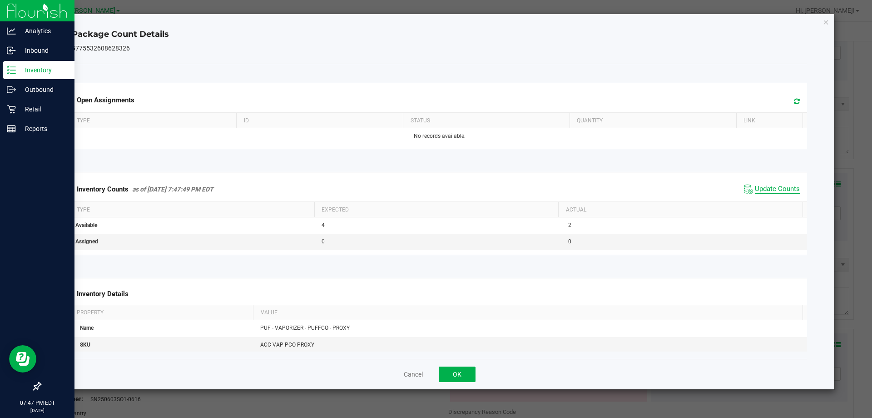
click at [759, 194] on span "Update Counts" at bounding box center [777, 188] width 45 height 9
click at [450, 380] on button "OK" at bounding box center [457, 373] width 37 height 15
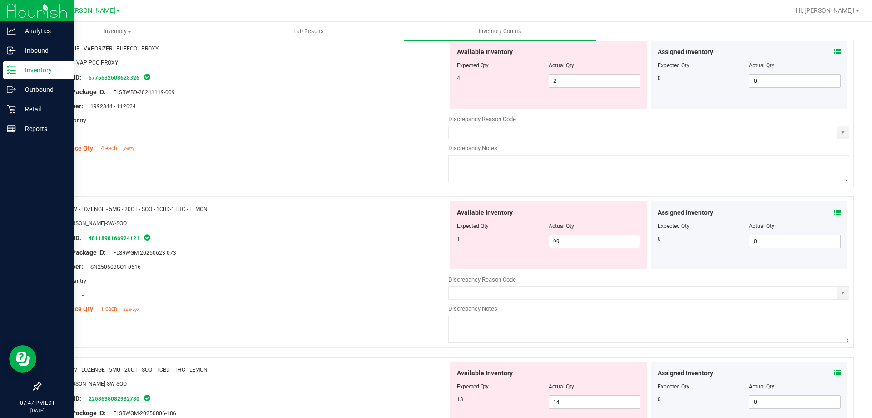
scroll to position [1472, 0]
click at [590, 81] on input "2" at bounding box center [594, 79] width 91 height 13
type input "4"
click at [347, 265] on div "Name: SW - LOZENGE - 5MG - 20CT - SOO - 1CBD-1THC - LEMON SKU: EDI-LOZ-SW-SOO P…" at bounding box center [247, 257] width 401 height 116
type input "4"
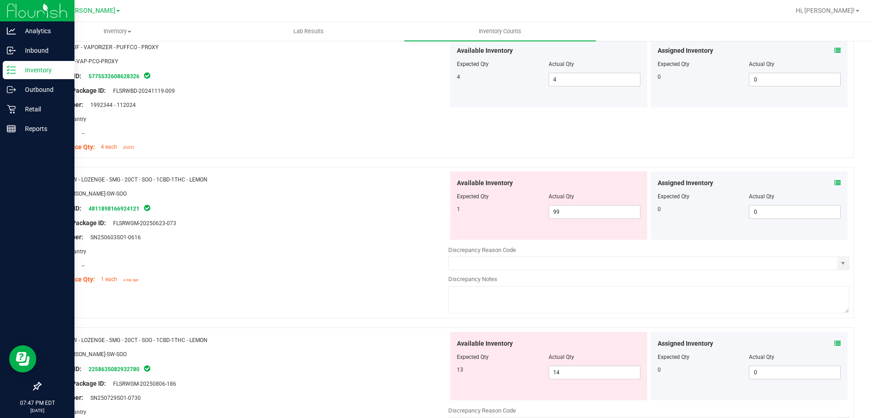
click at [835, 182] on icon at bounding box center [838, 182] width 6 height 6
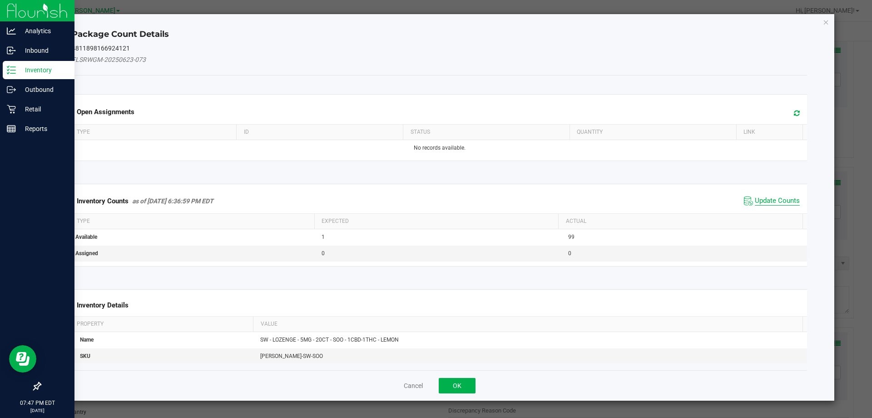
click at [772, 204] on span "Update Counts" at bounding box center [777, 200] width 45 height 9
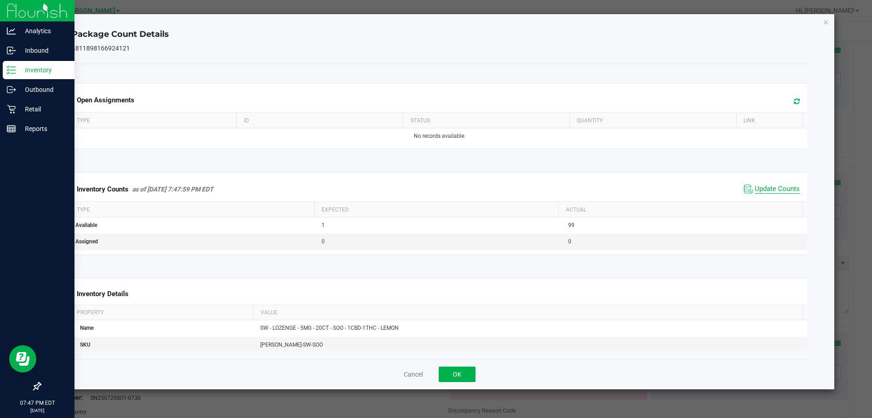
click at [774, 186] on span "Update Counts" at bounding box center [777, 188] width 45 height 9
click at [767, 193] on span "Update Counts" at bounding box center [777, 188] width 45 height 8
click at [767, 192] on span "Update Counts" at bounding box center [777, 188] width 45 height 8
click at [761, 193] on span "Update Counts" at bounding box center [777, 188] width 45 height 8
click at [760, 193] on span "Update Counts" at bounding box center [777, 188] width 45 height 8
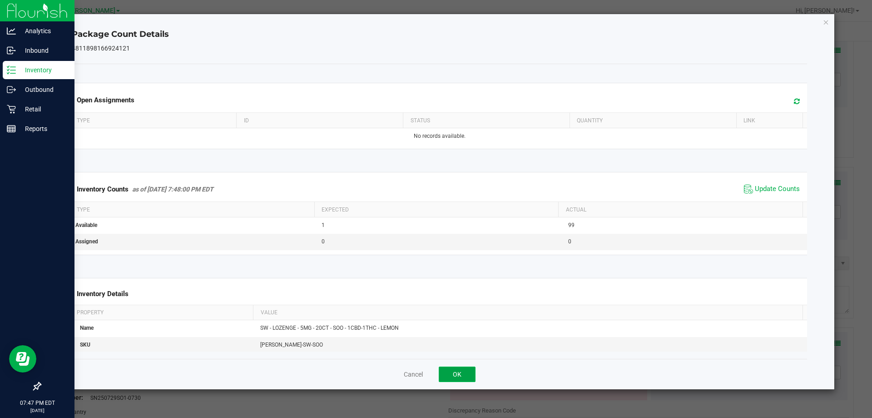
click at [466, 377] on button "OK" at bounding box center [457, 373] width 37 height 15
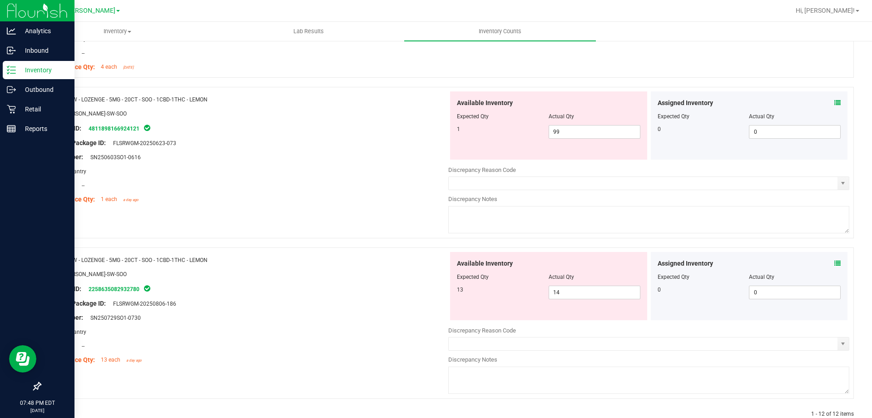
scroll to position [1573, 0]
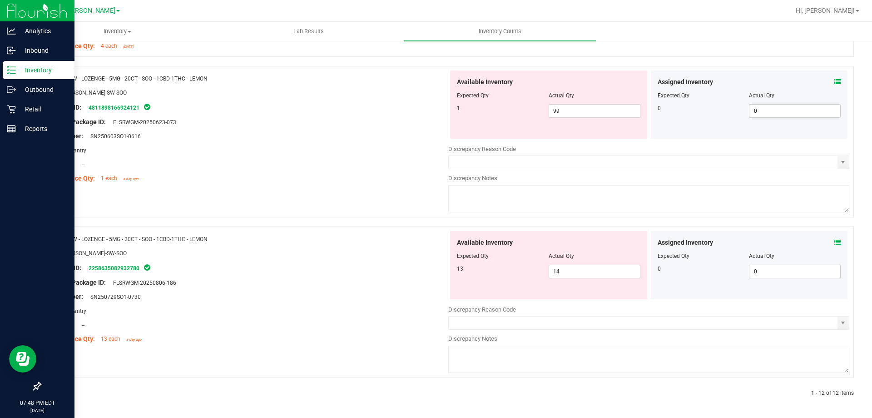
click at [835, 242] on icon at bounding box center [838, 242] width 6 height 6
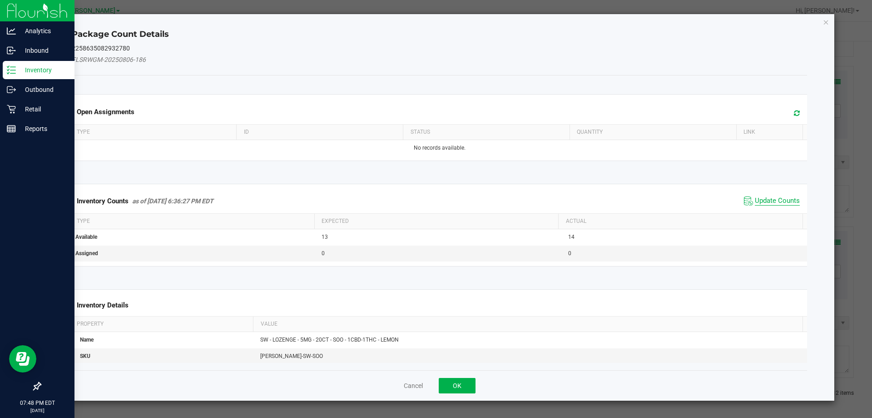
click at [765, 203] on span "Update Counts" at bounding box center [777, 200] width 45 height 9
click at [767, 204] on span "Update Counts" at bounding box center [777, 200] width 45 height 9
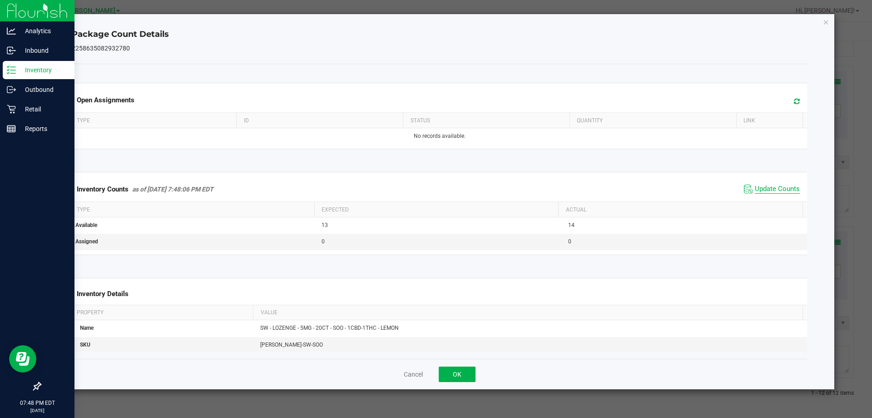
click at [769, 194] on span "Update Counts" at bounding box center [777, 188] width 45 height 9
click at [767, 193] on span "Update Counts" at bounding box center [777, 188] width 45 height 8
click at [769, 193] on span "Update Counts" at bounding box center [777, 188] width 45 height 8
click at [454, 376] on button "OK" at bounding box center [457, 373] width 37 height 15
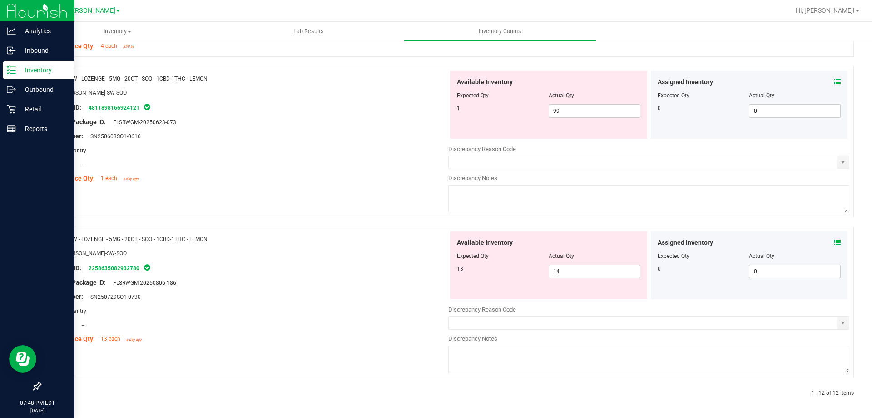
click at [61, 396] on span at bounding box center [62, 393] width 4 height 6
click at [77, 385] on div at bounding box center [447, 382] width 814 height 9
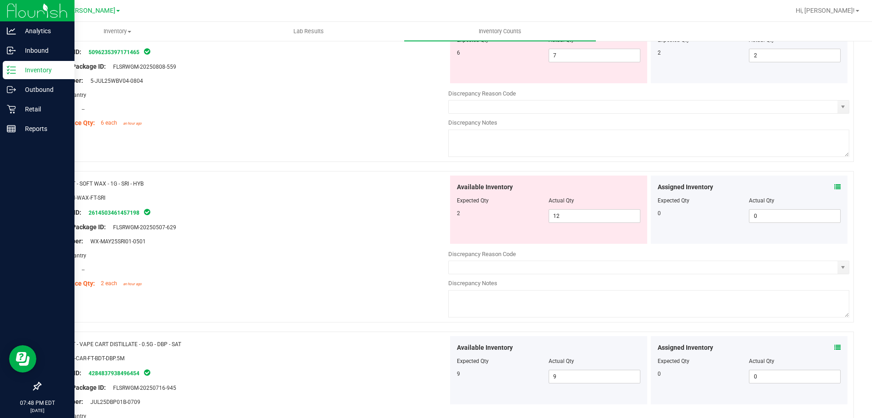
scroll to position [0, 0]
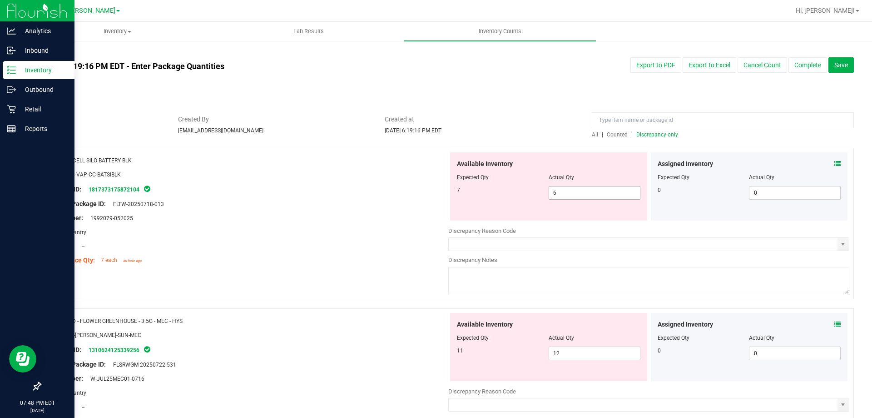
click at [593, 191] on input "6" at bounding box center [594, 192] width 91 height 13
type input "7"
click at [330, 214] on div "Lot Number: 1992079-052025" at bounding box center [247, 218] width 401 height 10
type input "7"
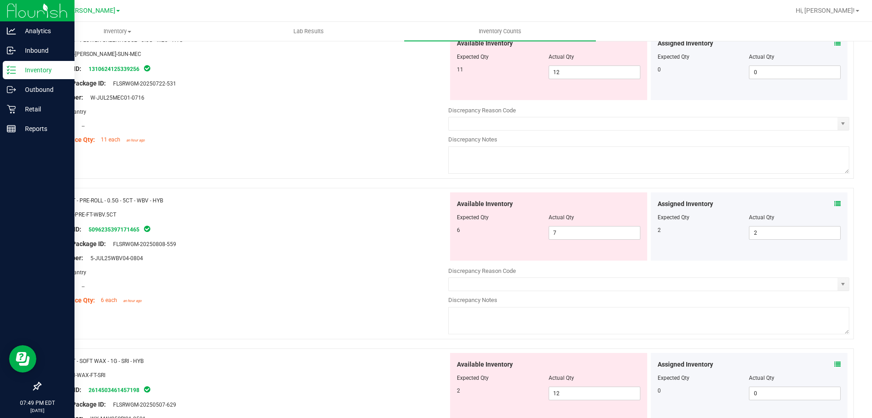
scroll to position [252, 0]
click at [835, 204] on icon at bounding box center [838, 204] width 6 height 6
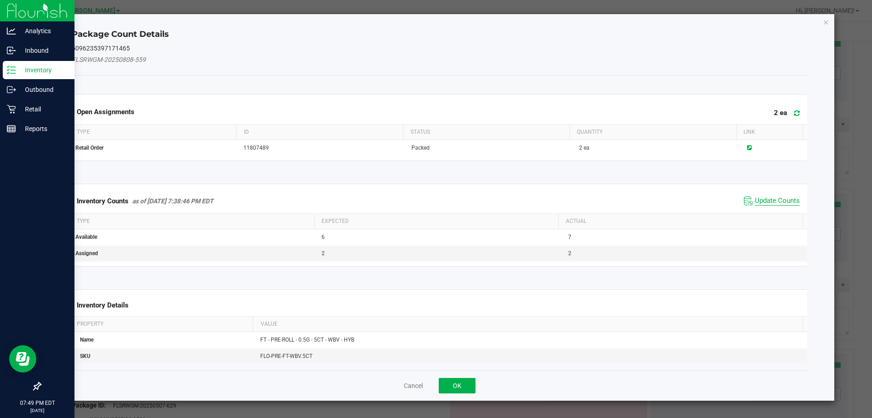
click at [772, 199] on span "Update Counts" at bounding box center [777, 200] width 45 height 9
click at [779, 204] on span "Update Counts" at bounding box center [777, 200] width 45 height 8
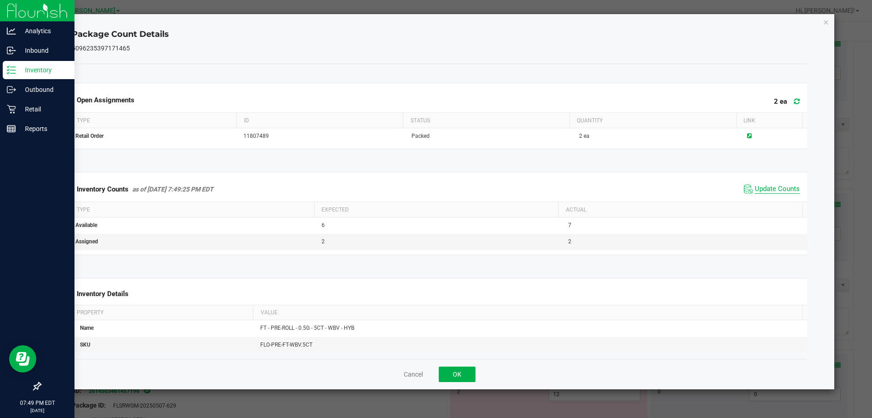
click at [775, 193] on span "Update Counts" at bounding box center [777, 188] width 45 height 9
click at [771, 192] on span "Update Counts" at bounding box center [777, 188] width 45 height 8
click at [457, 374] on button "OK" at bounding box center [457, 373] width 37 height 15
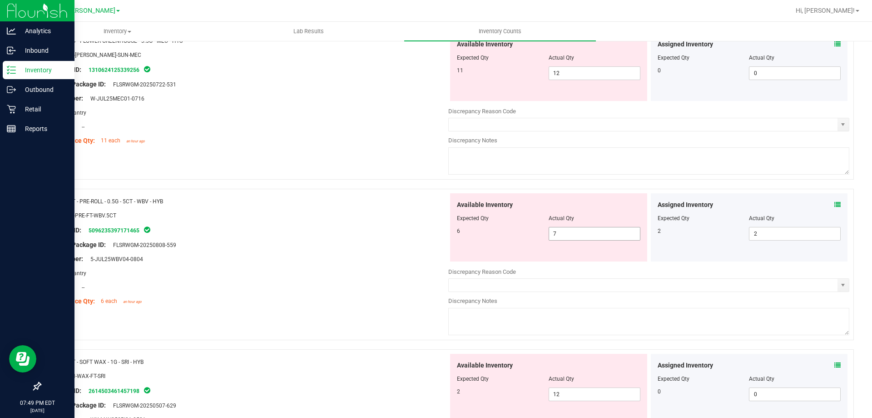
click at [585, 233] on input "7" at bounding box center [594, 233] width 91 height 13
type input "6"
click at [365, 274] on div "Area: Pantry" at bounding box center [247, 273] width 401 height 10
type input "6"
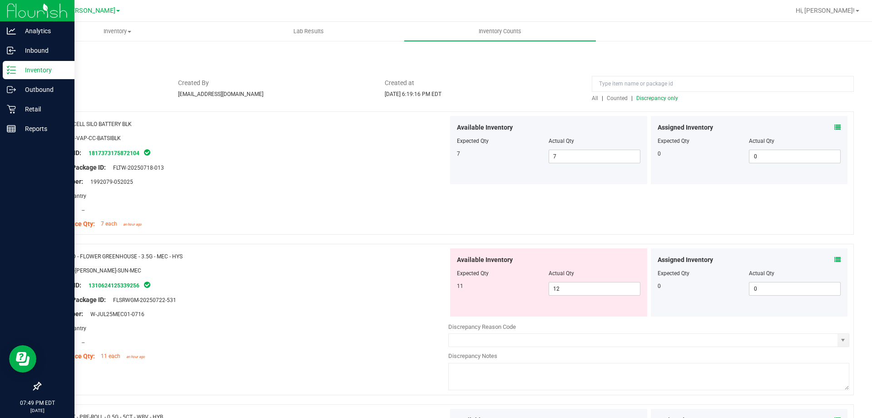
scroll to position [0, 0]
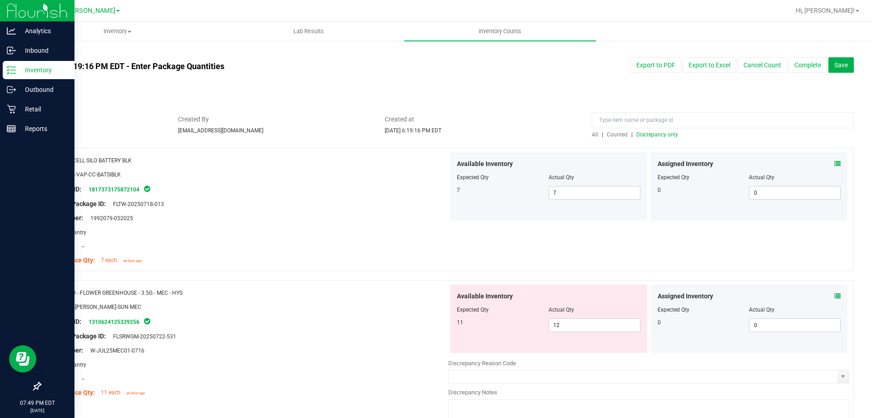
click at [835, 293] on icon at bounding box center [838, 296] width 6 height 6
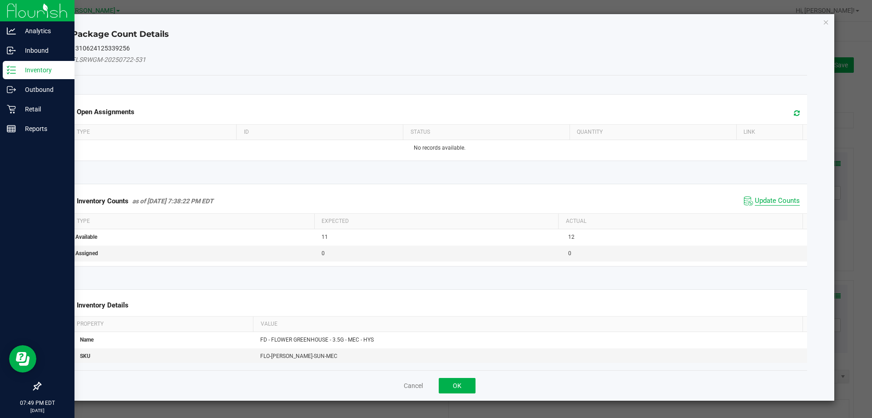
click at [771, 199] on span "Update Counts" at bounding box center [777, 200] width 45 height 9
click at [771, 213] on th "Actual" at bounding box center [680, 220] width 244 height 15
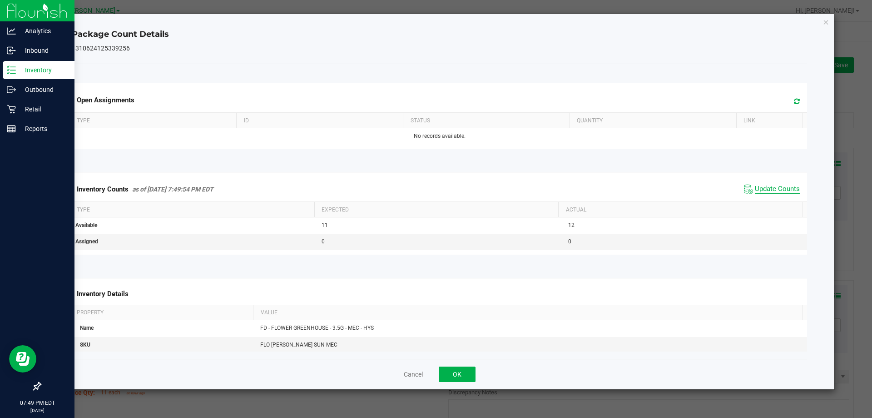
click at [764, 194] on span "Update Counts" at bounding box center [777, 188] width 45 height 9
click at [767, 193] on span "Update Counts" at bounding box center [777, 188] width 45 height 9
click at [769, 194] on span "Update Counts" at bounding box center [777, 188] width 45 height 9
click at [773, 193] on span "Update Counts" at bounding box center [777, 188] width 45 height 8
click at [772, 193] on span "Update Counts" at bounding box center [777, 188] width 45 height 8
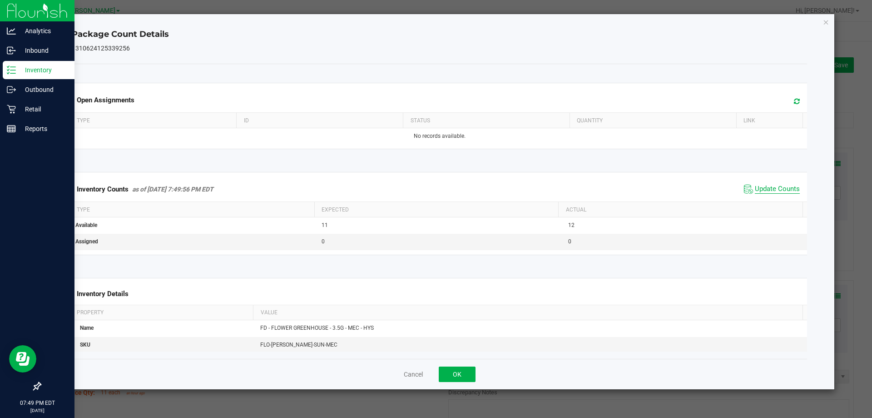
click at [766, 194] on span "Update Counts" at bounding box center [777, 188] width 45 height 9
click at [778, 193] on span "Update Counts" at bounding box center [777, 188] width 45 height 8
click at [774, 193] on span "Update Counts" at bounding box center [777, 188] width 45 height 8
click at [763, 193] on span "Update Counts" at bounding box center [777, 188] width 45 height 8
click at [769, 188] on span "Update Counts" at bounding box center [777, 188] width 45 height 9
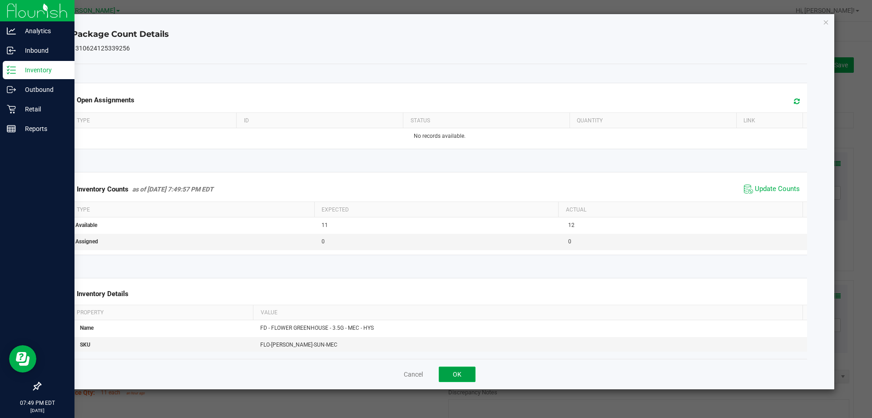
click at [460, 380] on button "OK" at bounding box center [457, 373] width 37 height 15
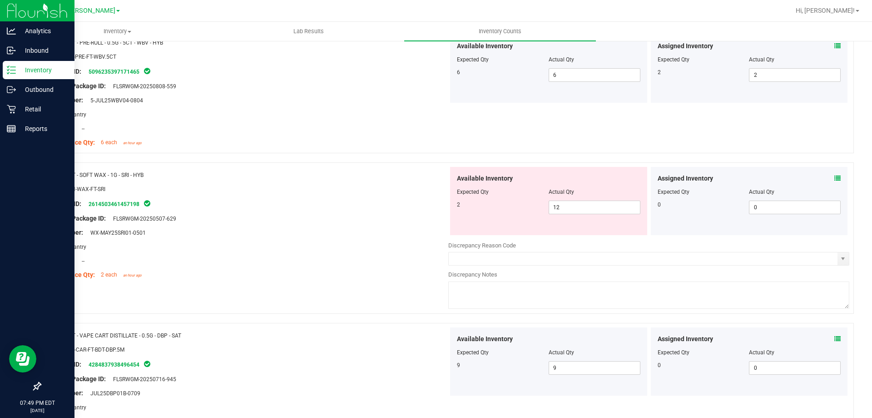
scroll to position [414, 0]
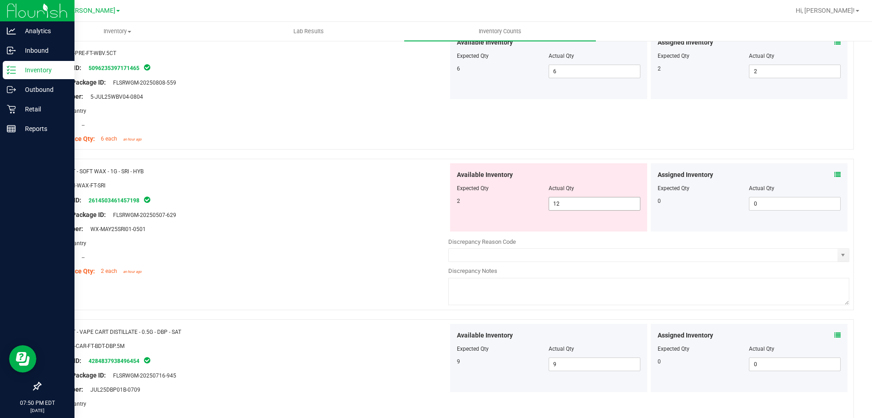
click at [591, 202] on input "12" at bounding box center [594, 203] width 91 height 13
type input "1"
type input "2"
click at [360, 230] on div "Lot Number: WX-MAY25SRI01-0501" at bounding box center [247, 229] width 401 height 10
type input "2"
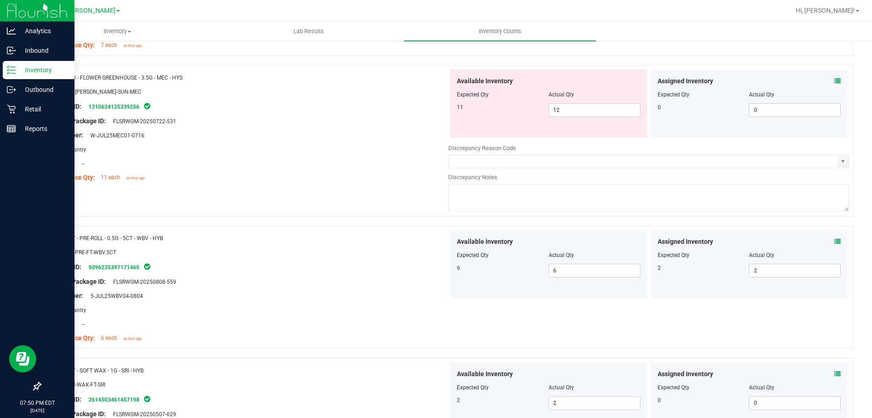
scroll to position [214, 0]
click at [136, 106] on link "1310624125339256" at bounding box center [114, 107] width 51 height 6
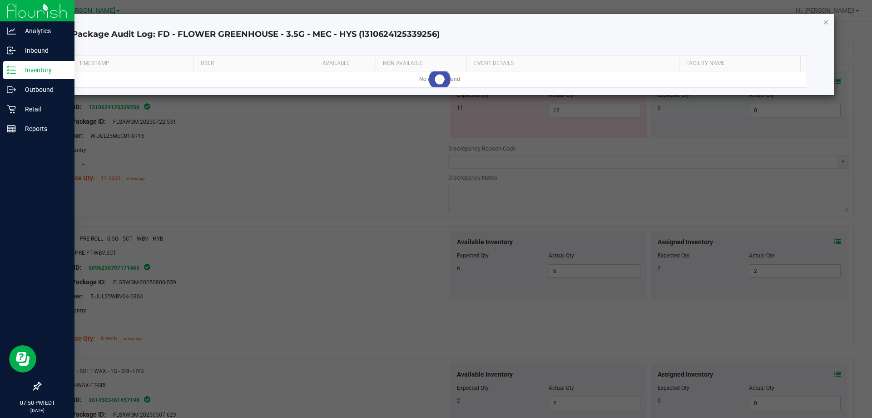
click at [828, 21] on icon "button" at bounding box center [826, 21] width 6 height 11
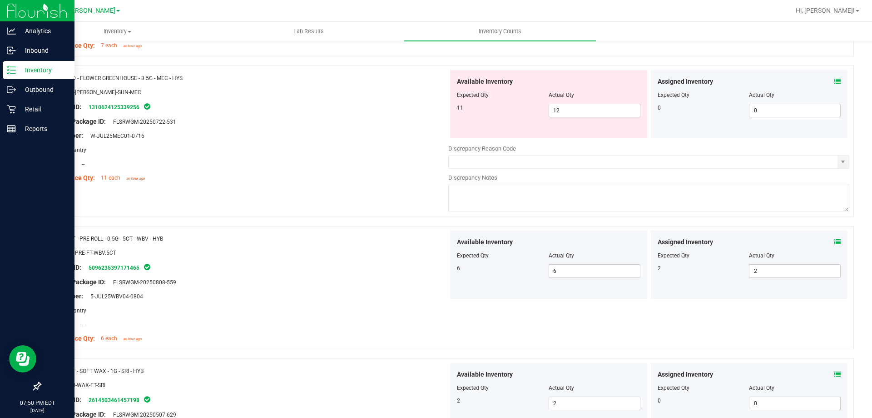
click at [589, 96] on div "Actual Qty" at bounding box center [595, 95] width 92 height 8
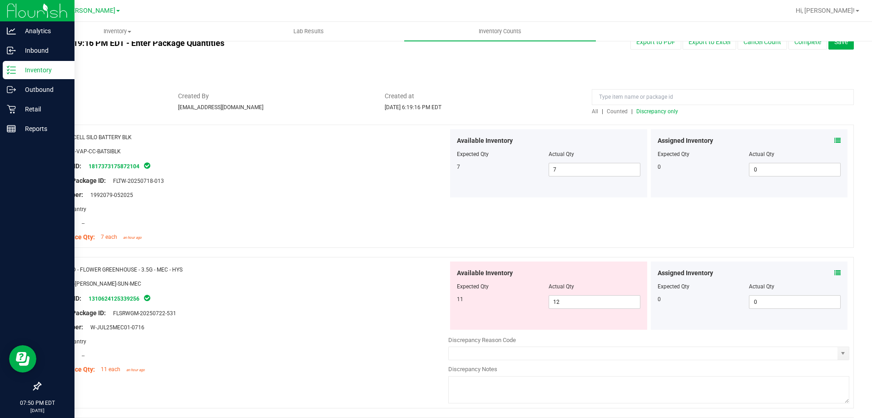
scroll to position [0, 0]
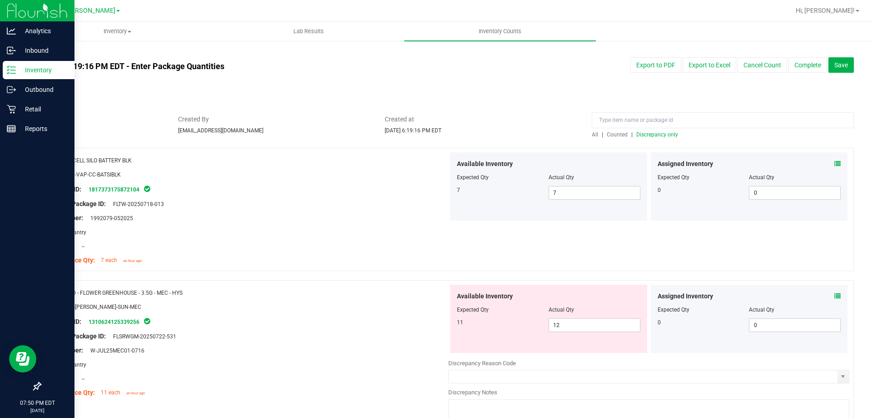
click at [652, 132] on span "Discrepancy only" at bounding box center [658, 134] width 42 height 6
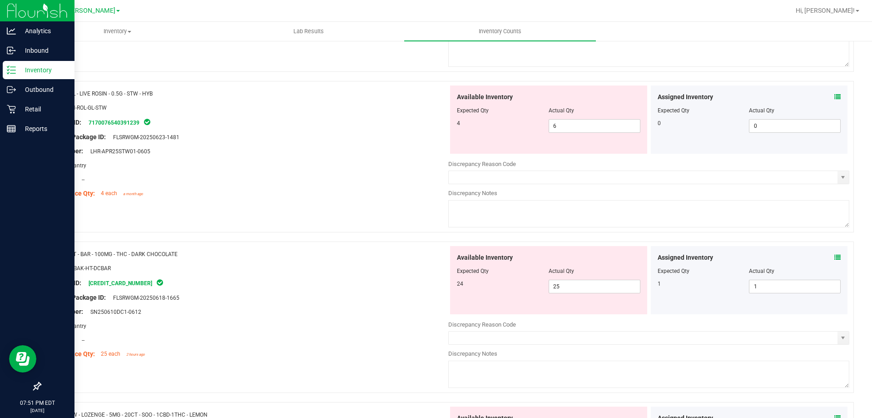
scroll to position [240, 0]
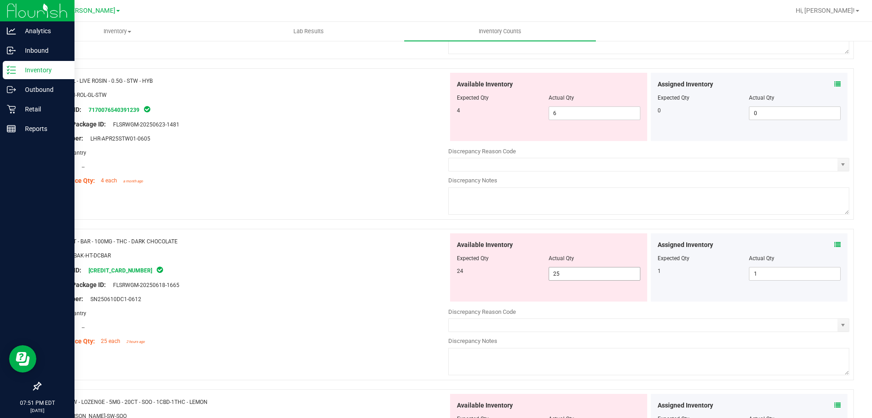
click at [581, 272] on input "25" at bounding box center [594, 273] width 91 height 13
type input "24"
click at [332, 285] on div "Original Package ID: FLSRWGM-20250618-1665" at bounding box center [247, 285] width 401 height 10
type input "24"
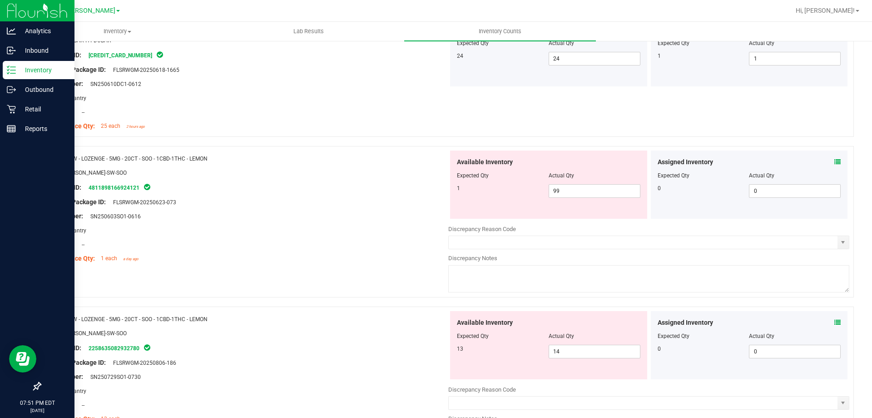
scroll to position [472, 0]
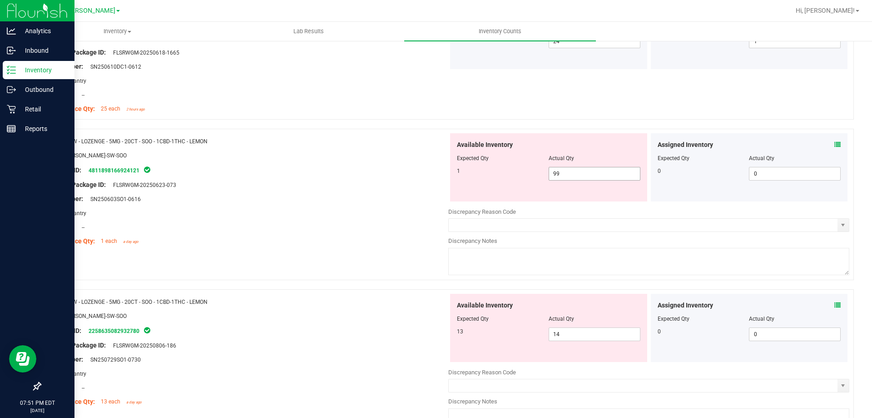
click at [590, 172] on input "99" at bounding box center [594, 173] width 91 height 13
type input "9"
type input "1"
click at [583, 336] on div "Available Inventory Expected Qty Actual Qty 13 14 14" at bounding box center [648, 366] width 401 height 144
type input "1"
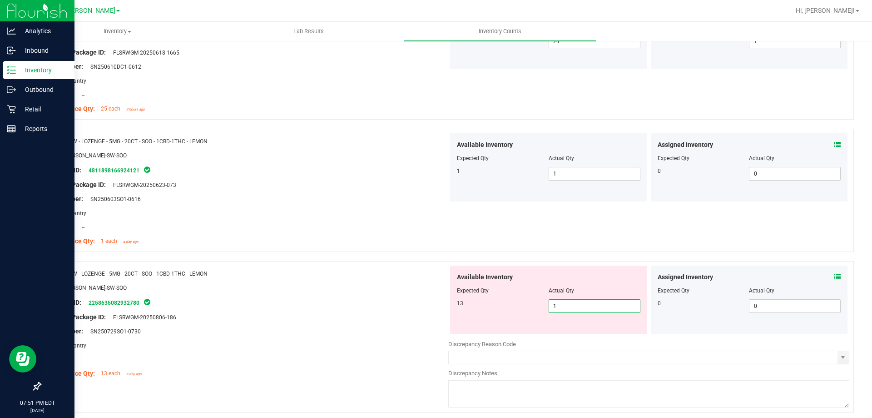
type input "13"
click at [333, 337] on div at bounding box center [247, 338] width 401 height 5
type input "13"
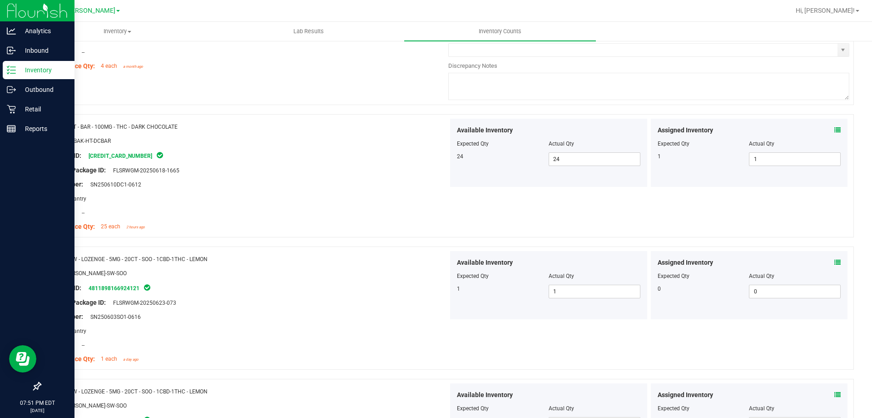
scroll to position [0, 0]
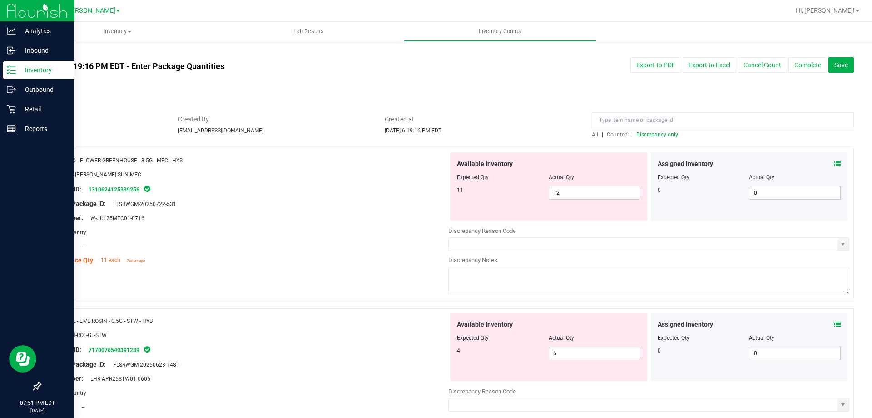
click at [609, 132] on span "Counted" at bounding box center [617, 134] width 21 height 6
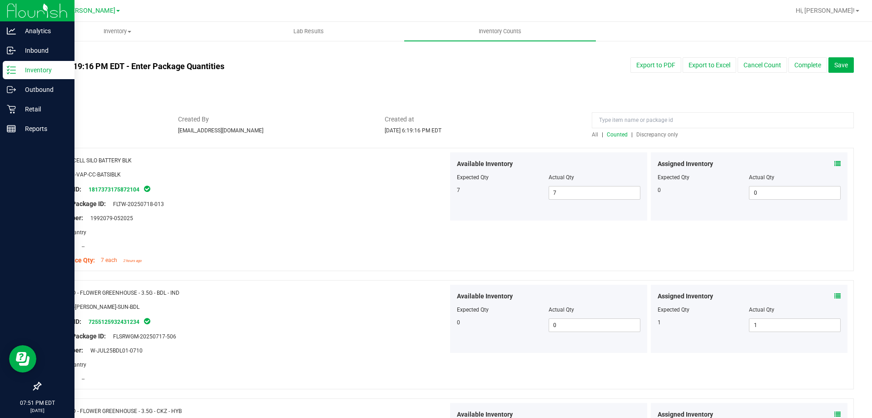
click at [654, 136] on span "Discrepancy only" at bounding box center [658, 134] width 42 height 6
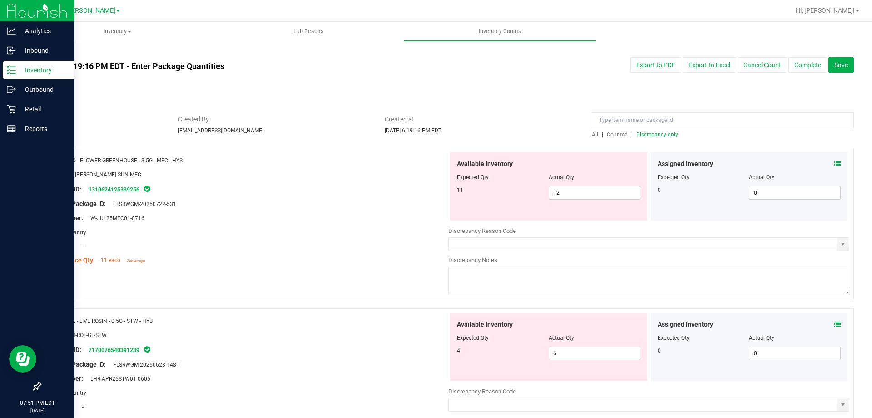
scroll to position [82, 0]
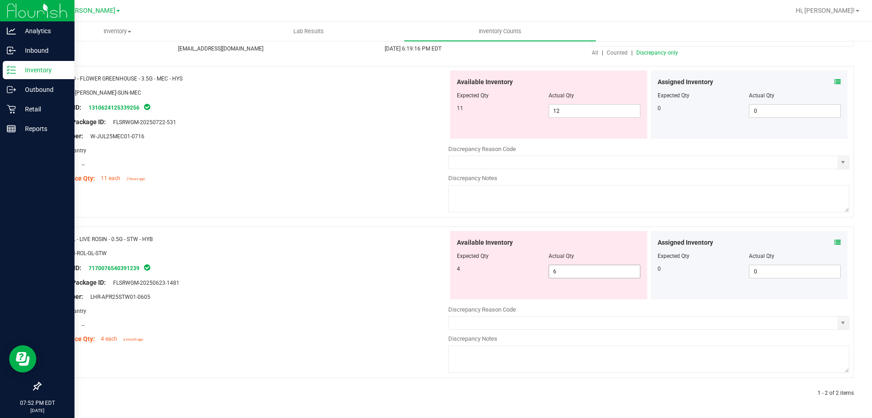
click at [586, 272] on input "6" at bounding box center [594, 271] width 91 height 13
type input "4"
click at [344, 329] on div "Name: GL - LIVE ROSIN - 0.5G - STW - HYB SKU: CON-ROL-GL-STW Package ID: 717007…" at bounding box center [247, 289] width 401 height 116
type input "4"
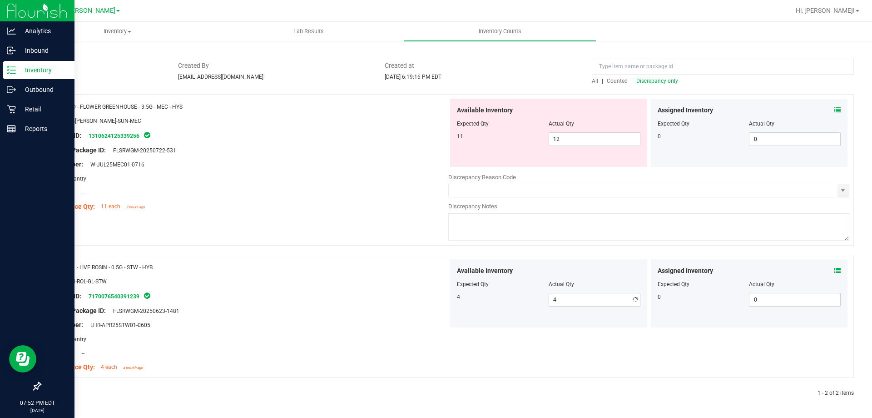
scroll to position [54, 0]
click at [125, 140] on div "Package ID: 1310624125339256" at bounding box center [247, 135] width 401 height 11
click at [127, 136] on link "1310624125339256" at bounding box center [114, 136] width 51 height 6
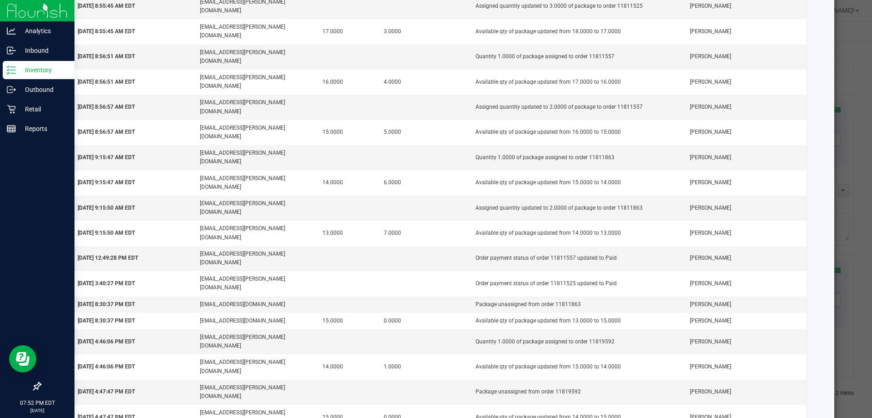
scroll to position [267, 0]
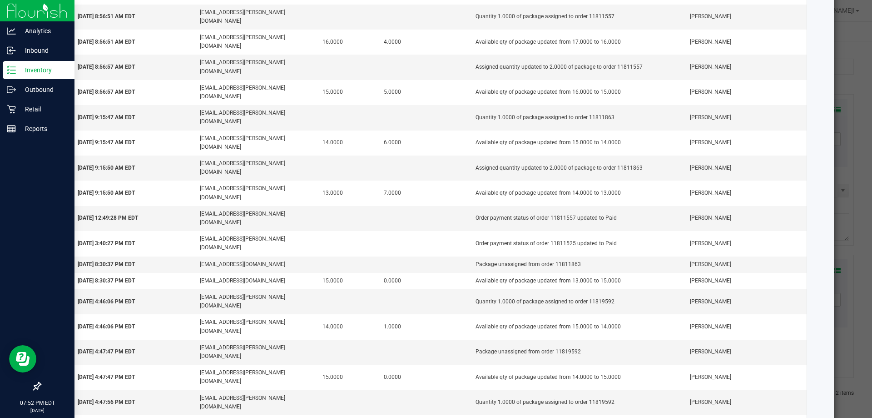
copy td "11819613"
click at [825, 189] on div "Package Audit Log: FD - FLOWER GREENHOUSE - 3.5G - MEC - HYS (1310624125339256)…" at bounding box center [440, 210] width 791 height 927
click at [855, 180] on ngb-modal-window "Package Audit Log: FD - FLOWER GREENHOUSE - 3.5G - MEC - HYS (1310624125339256)…" at bounding box center [439, 209] width 879 height 418
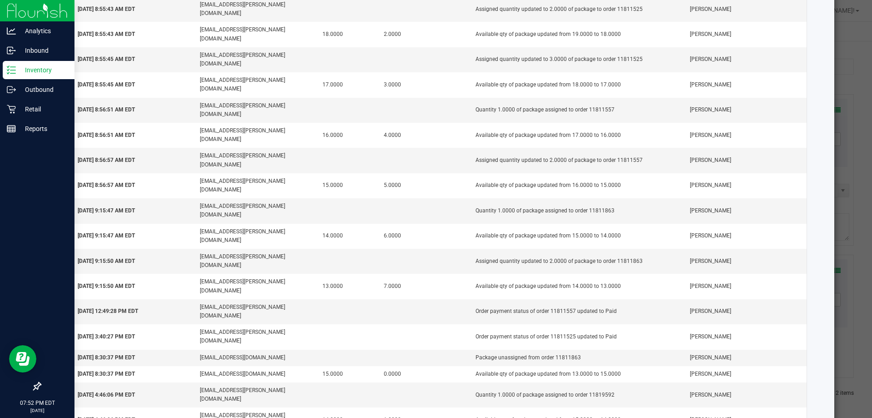
scroll to position [0, 0]
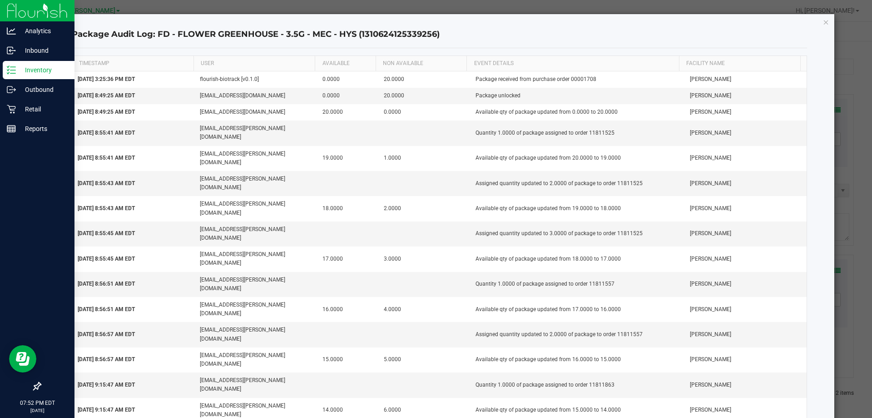
click at [823, 21] on icon "button" at bounding box center [826, 21] width 6 height 11
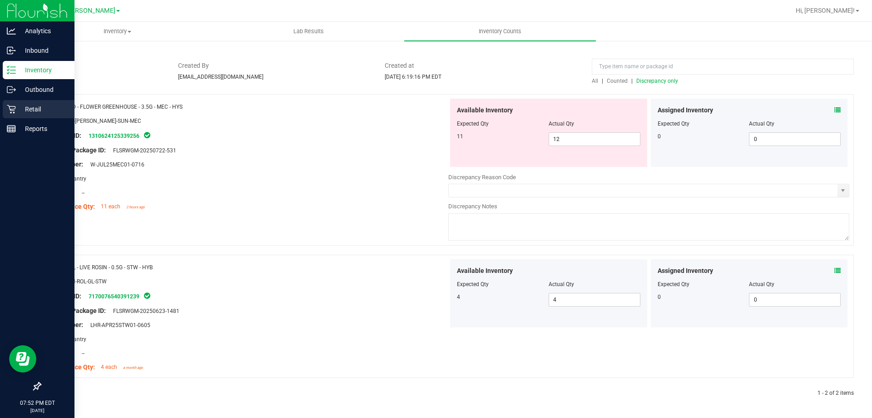
click at [22, 109] on p "Retail" at bounding box center [43, 109] width 55 height 11
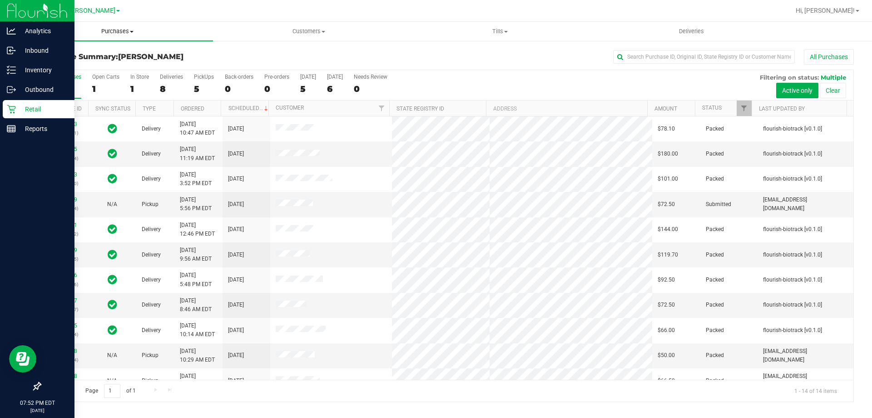
click at [112, 30] on span "Purchases" at bounding box center [117, 31] width 191 height 8
click at [60, 63] on span "Fulfillment" at bounding box center [50, 66] width 56 height 8
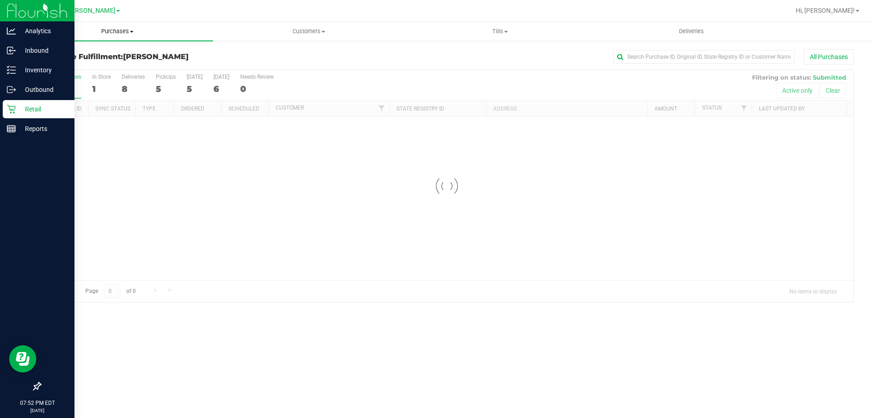
click at [118, 32] on span "Purchases" at bounding box center [117, 31] width 191 height 8
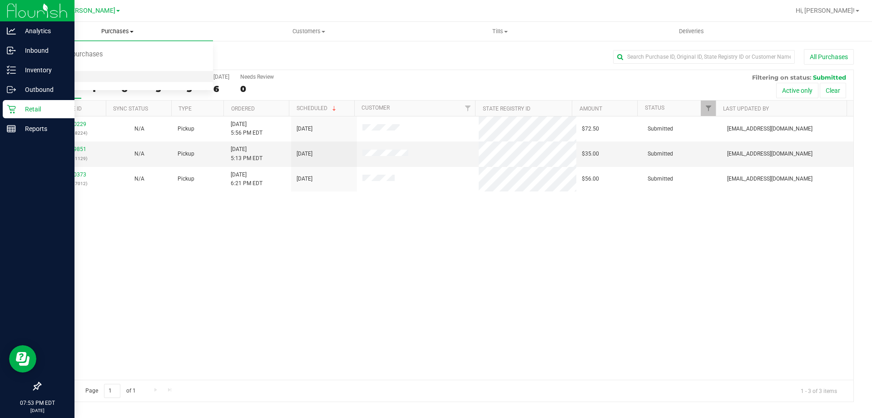
click at [57, 77] on span "All purchases" at bounding box center [54, 77] width 65 height 8
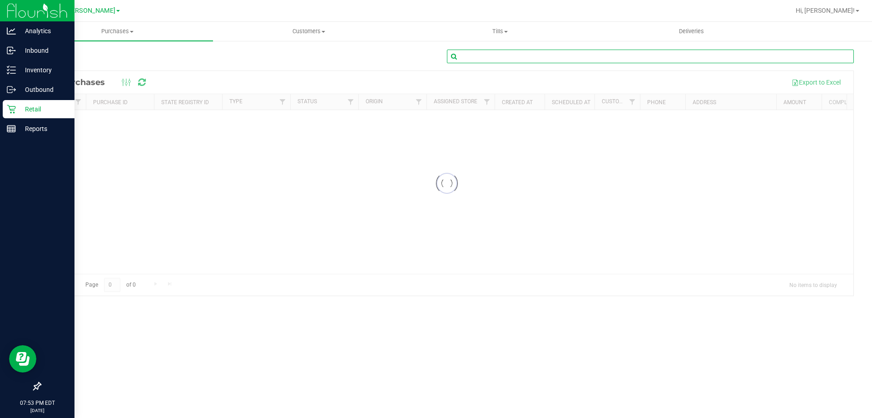
paste input "11819613"
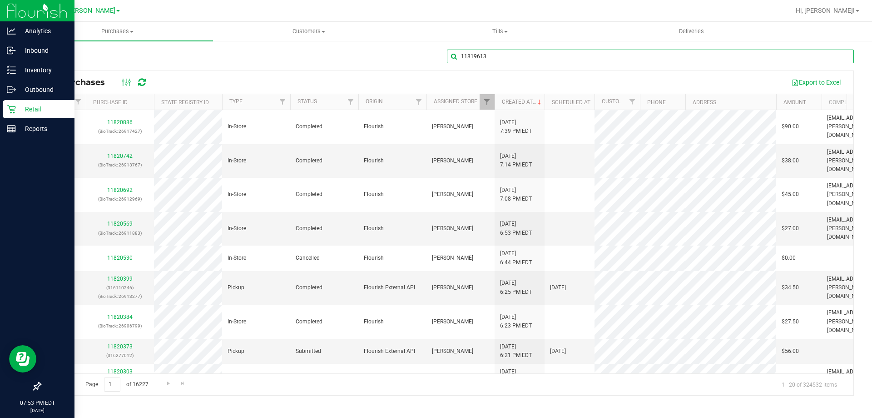
type input "11819613"
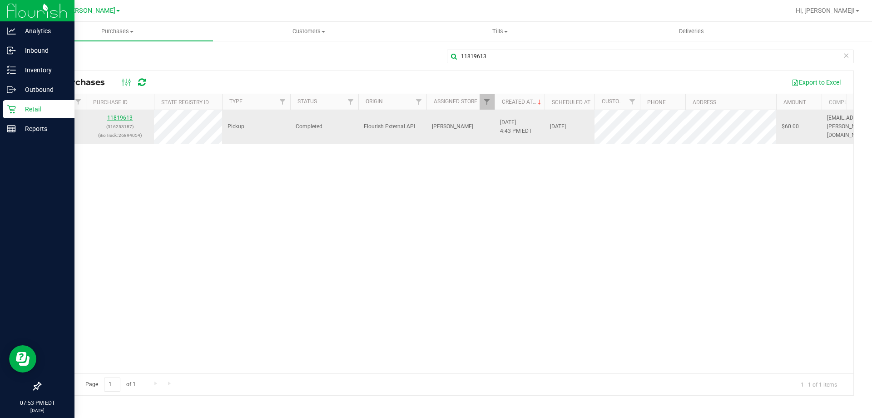
click at [122, 117] on link "11819613" at bounding box center [119, 118] width 25 height 6
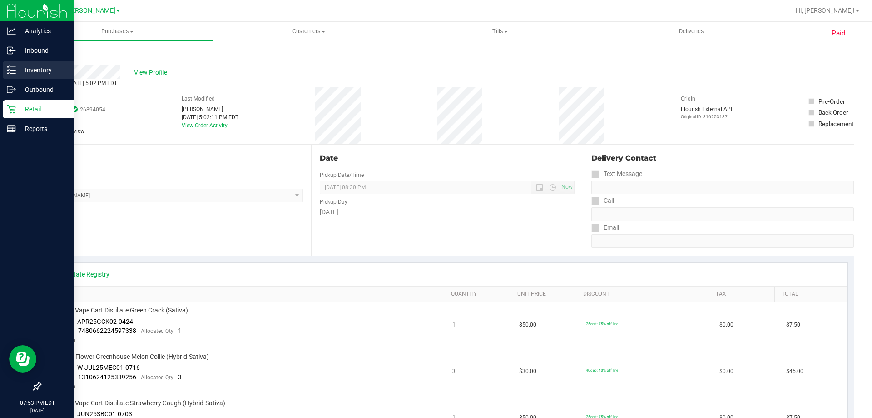
click at [25, 68] on p "Inventory" at bounding box center [43, 70] width 55 height 11
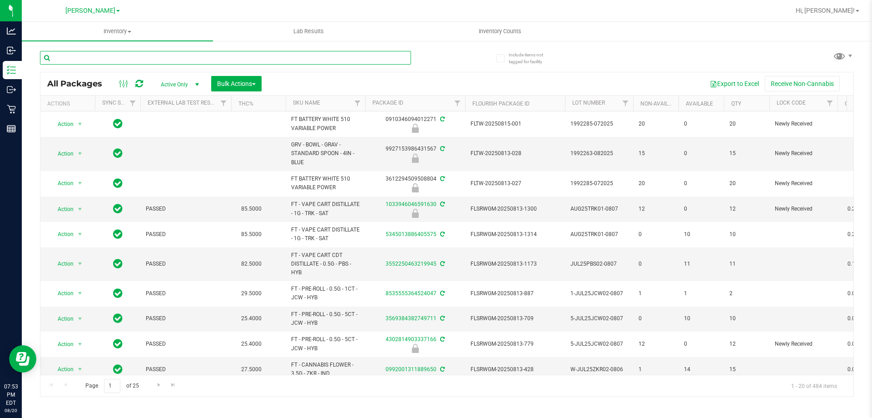
click at [149, 53] on input "text" at bounding box center [225, 58] width 371 height 14
type input "MEC"
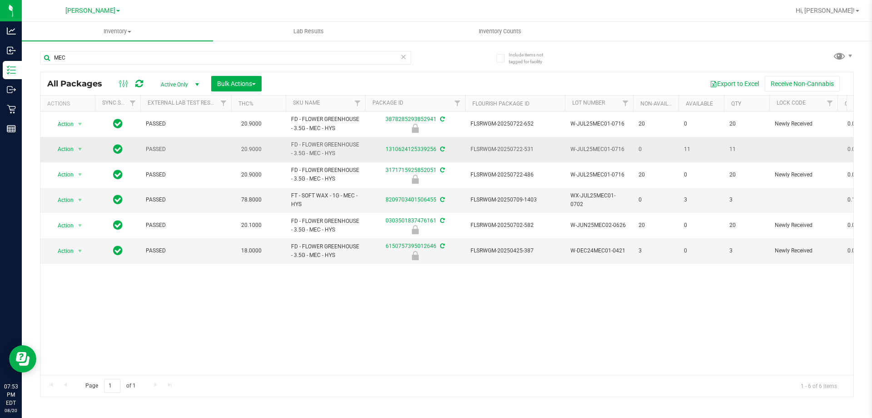
drag, startPoint x: 768, startPoint y: 153, endPoint x: 668, endPoint y: 143, distance: 101.4
click at [668, 143] on tr "Action Action Adjust qty Create package Edit attributes Global inventory Locate…" at bounding box center [887, 149] width 1695 height 25
click at [531, 316] on div "Action Action Edit attributes Global inventory Locate package Package audit log…" at bounding box center [446, 242] width 813 height 263
click at [519, 31] on span "Inventory Counts" at bounding box center [500, 31] width 67 height 8
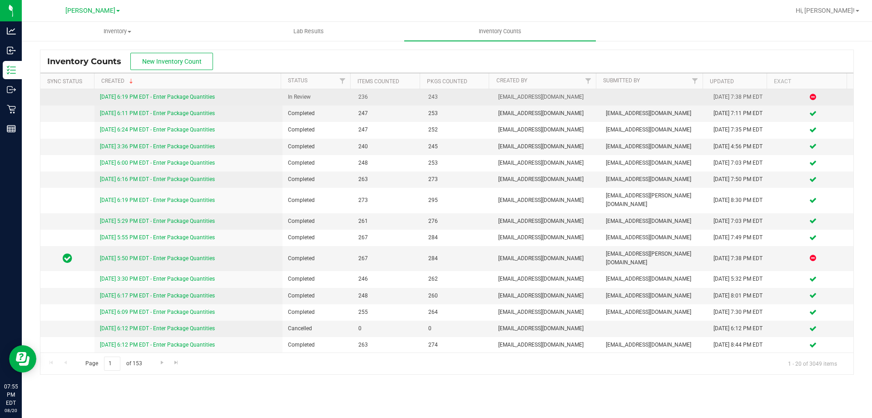
click at [159, 97] on link "[DATE] 6:19 PM EDT - Enter Package Quantities" at bounding box center [157, 97] width 115 height 6
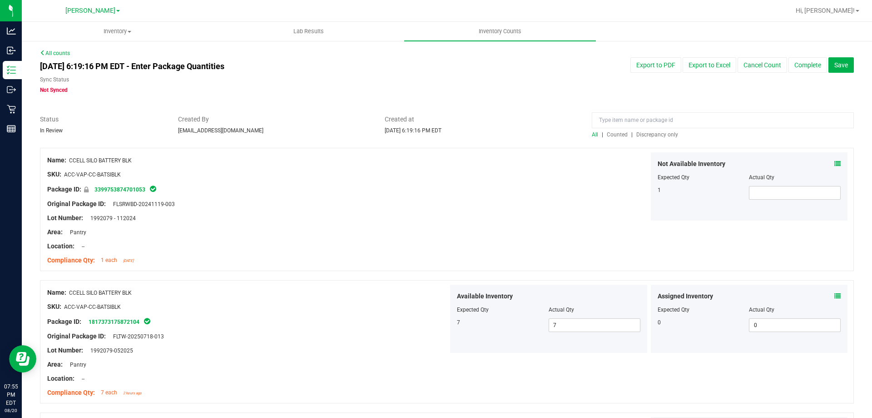
click at [653, 134] on span "Discrepancy only" at bounding box center [658, 134] width 42 height 6
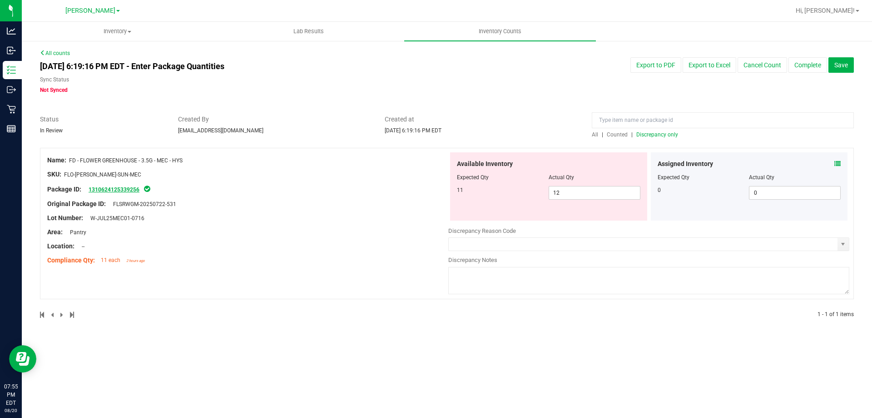
click at [126, 186] on link "1310624125339256" at bounding box center [114, 189] width 51 height 6
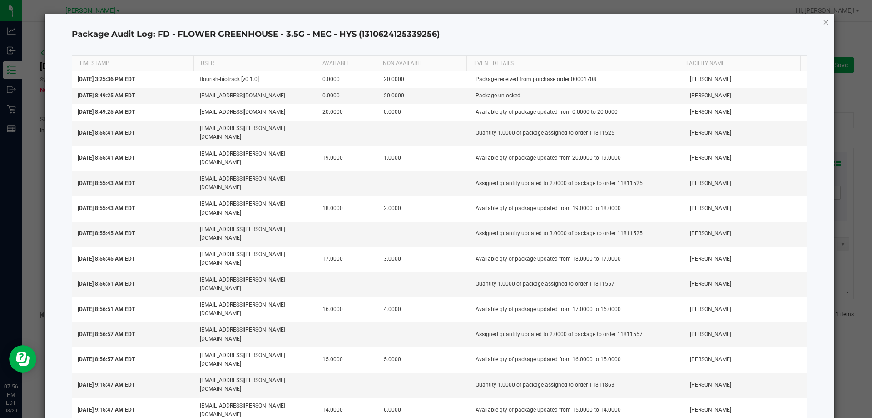
click at [823, 26] on icon "button" at bounding box center [826, 21] width 6 height 11
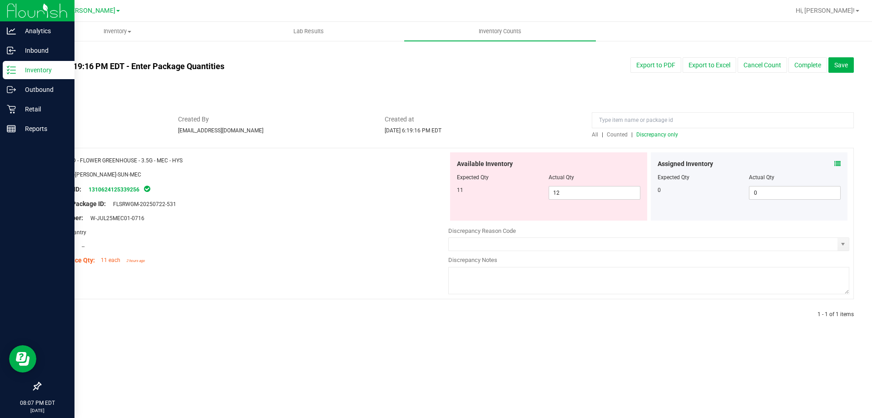
click at [12, 73] on icon at bounding box center [11, 69] width 9 height 9
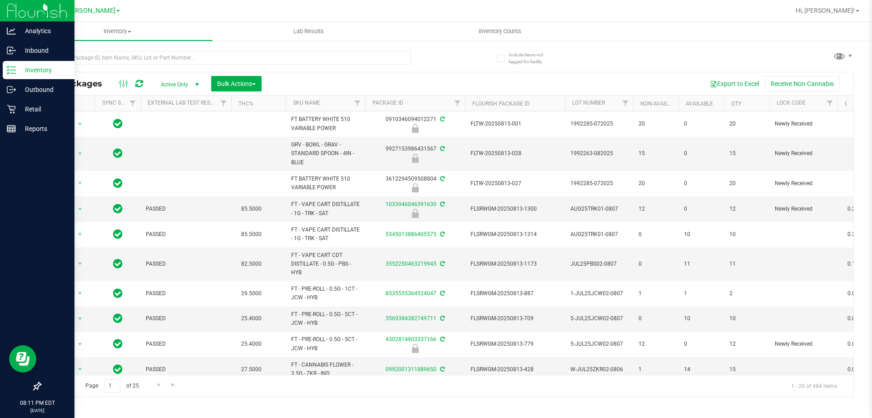
click at [30, 71] on p "Inventory" at bounding box center [43, 70] width 55 height 11
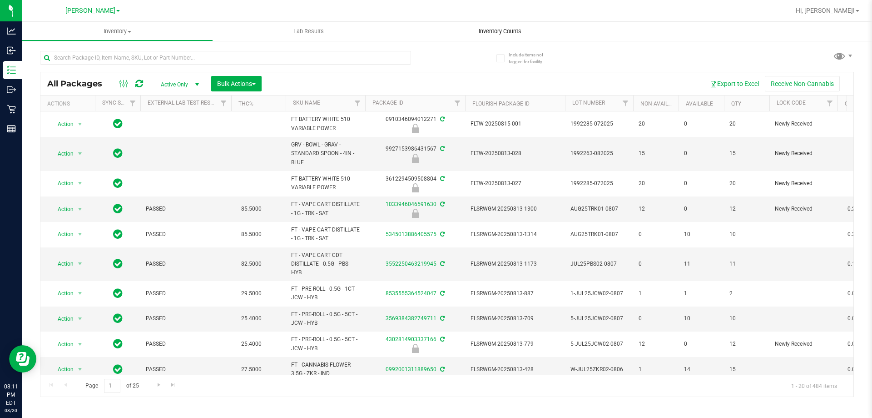
click at [511, 32] on span "Inventory Counts" at bounding box center [500, 31] width 67 height 8
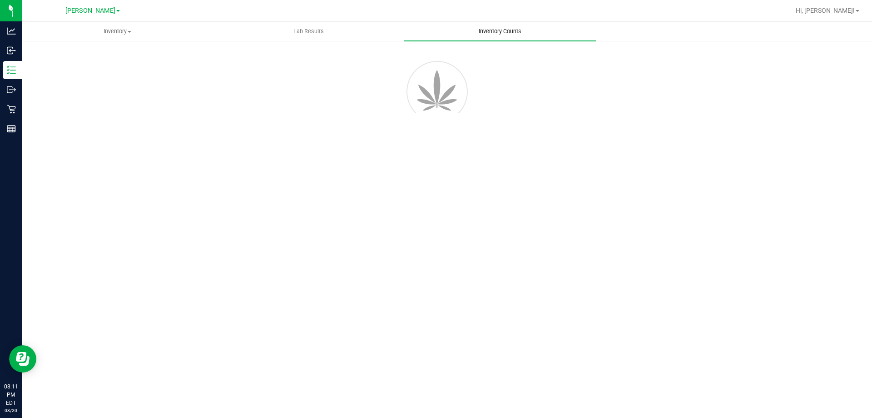
click at [511, 32] on span "Inventory Counts" at bounding box center [500, 31] width 67 height 8
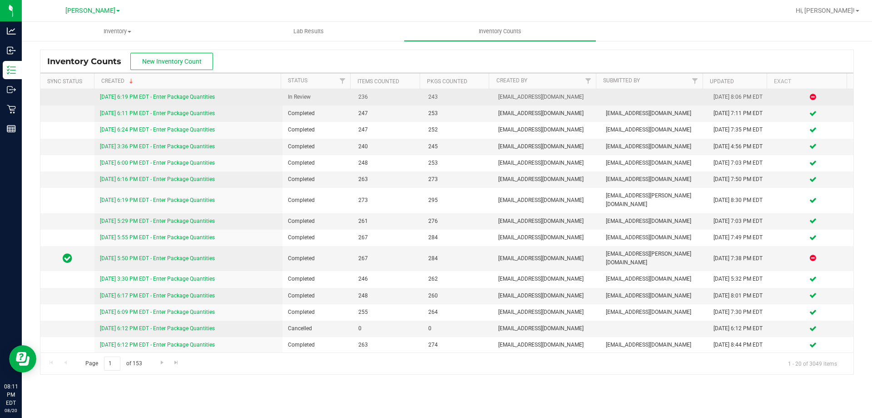
click at [206, 96] on link "[DATE] 6:19 PM EDT - Enter Package Quantities" at bounding box center [157, 97] width 115 height 6
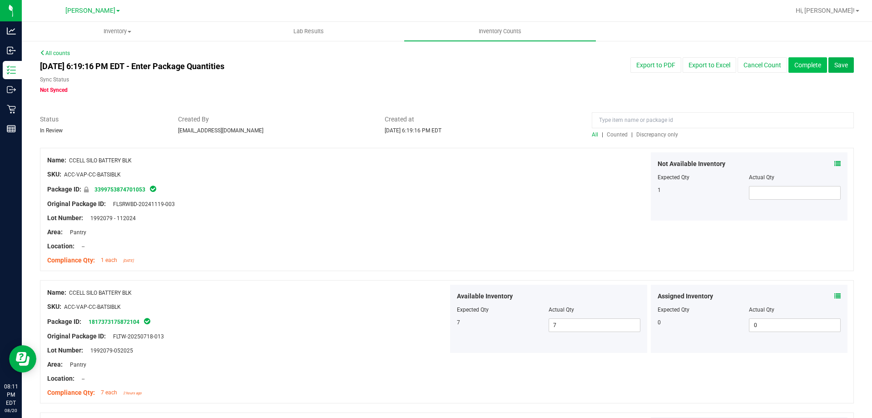
click at [800, 72] on button "Complete" at bounding box center [808, 64] width 39 height 15
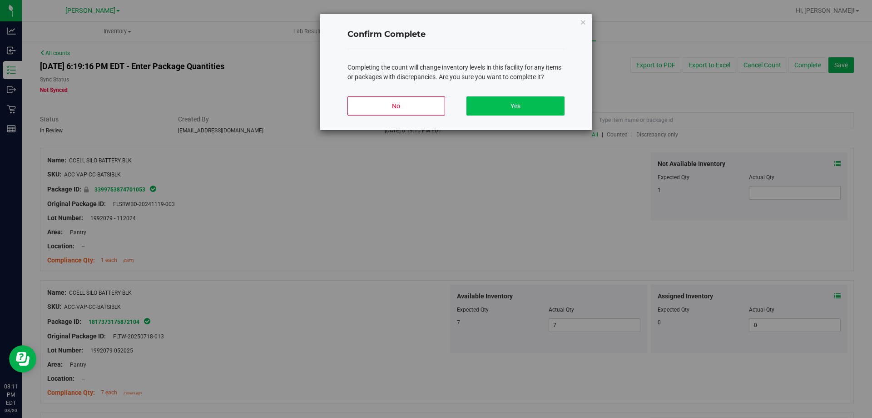
drag, startPoint x: 565, startPoint y: 107, endPoint x: 563, endPoint y: 97, distance: 10.3
click at [564, 107] on div "Confirm Complete Completing the count will change inventory levels in this faci…" at bounding box center [456, 72] width 272 height 116
drag, startPoint x: 558, startPoint y: 106, endPoint x: 551, endPoint y: 104, distance: 8.2
click at [558, 106] on button "Yes" at bounding box center [516, 105] width 98 height 19
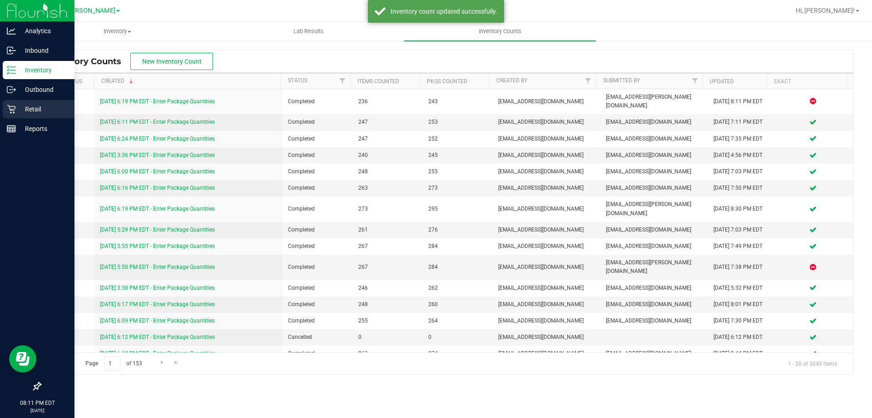
click at [30, 111] on p "Retail" at bounding box center [43, 109] width 55 height 11
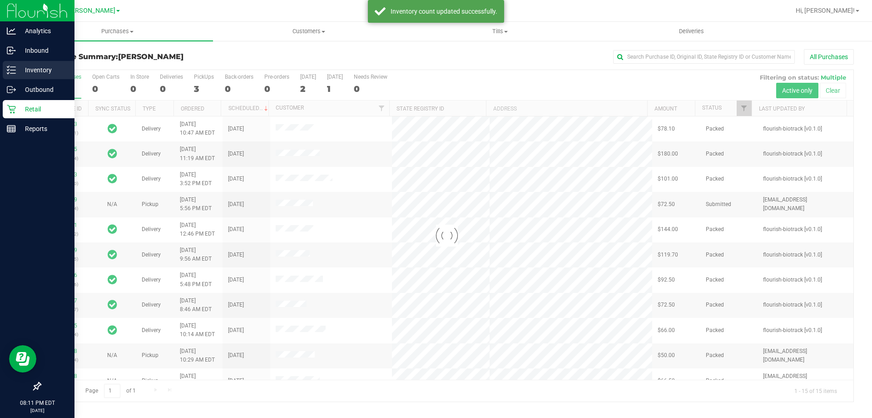
click at [35, 69] on p "Inventory" at bounding box center [43, 70] width 55 height 11
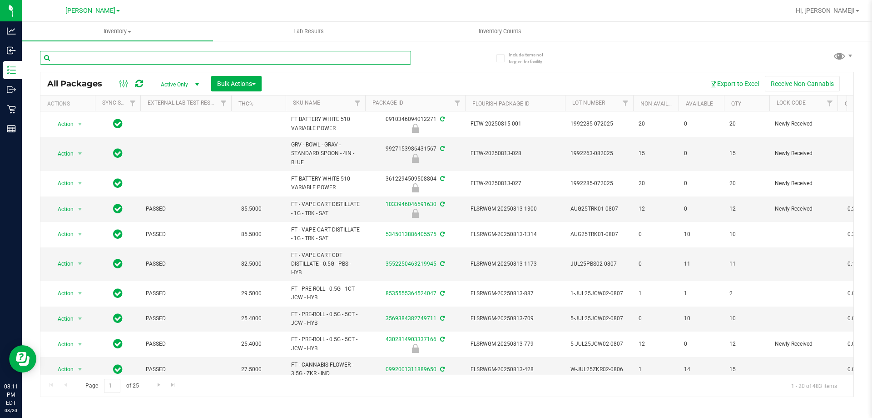
click at [264, 58] on input "text" at bounding box center [225, 58] width 371 height 14
type input "7712941717272507"
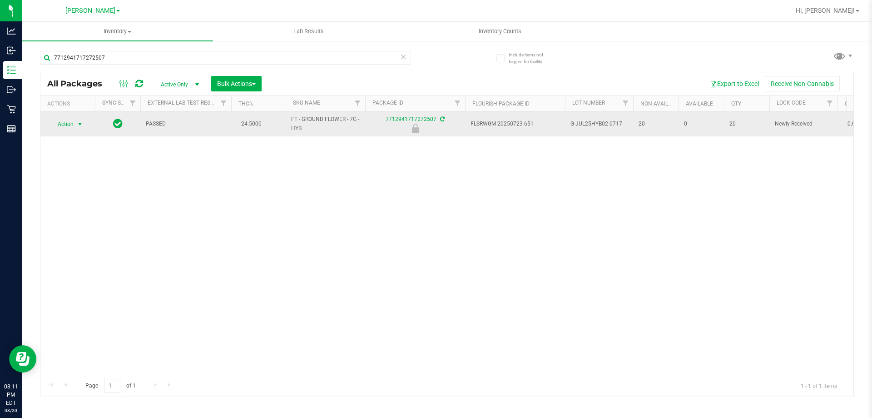
click at [78, 124] on span "select" at bounding box center [79, 123] width 7 height 7
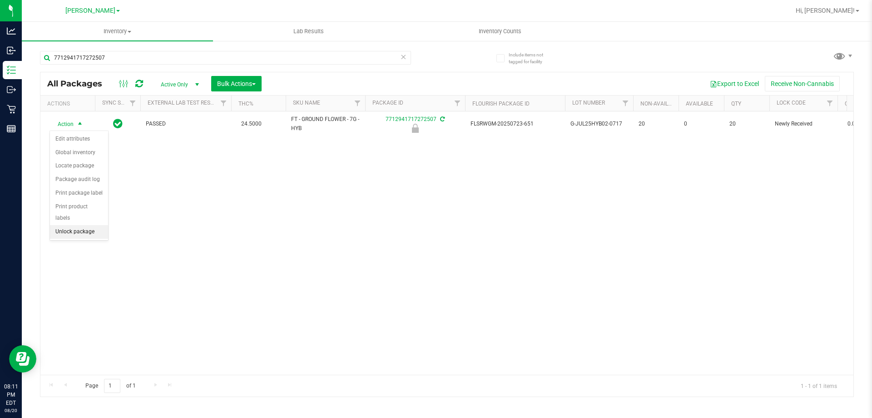
click at [94, 225] on li "Unlock package" at bounding box center [79, 232] width 58 height 14
